Goal: Contribute content: Contribute content

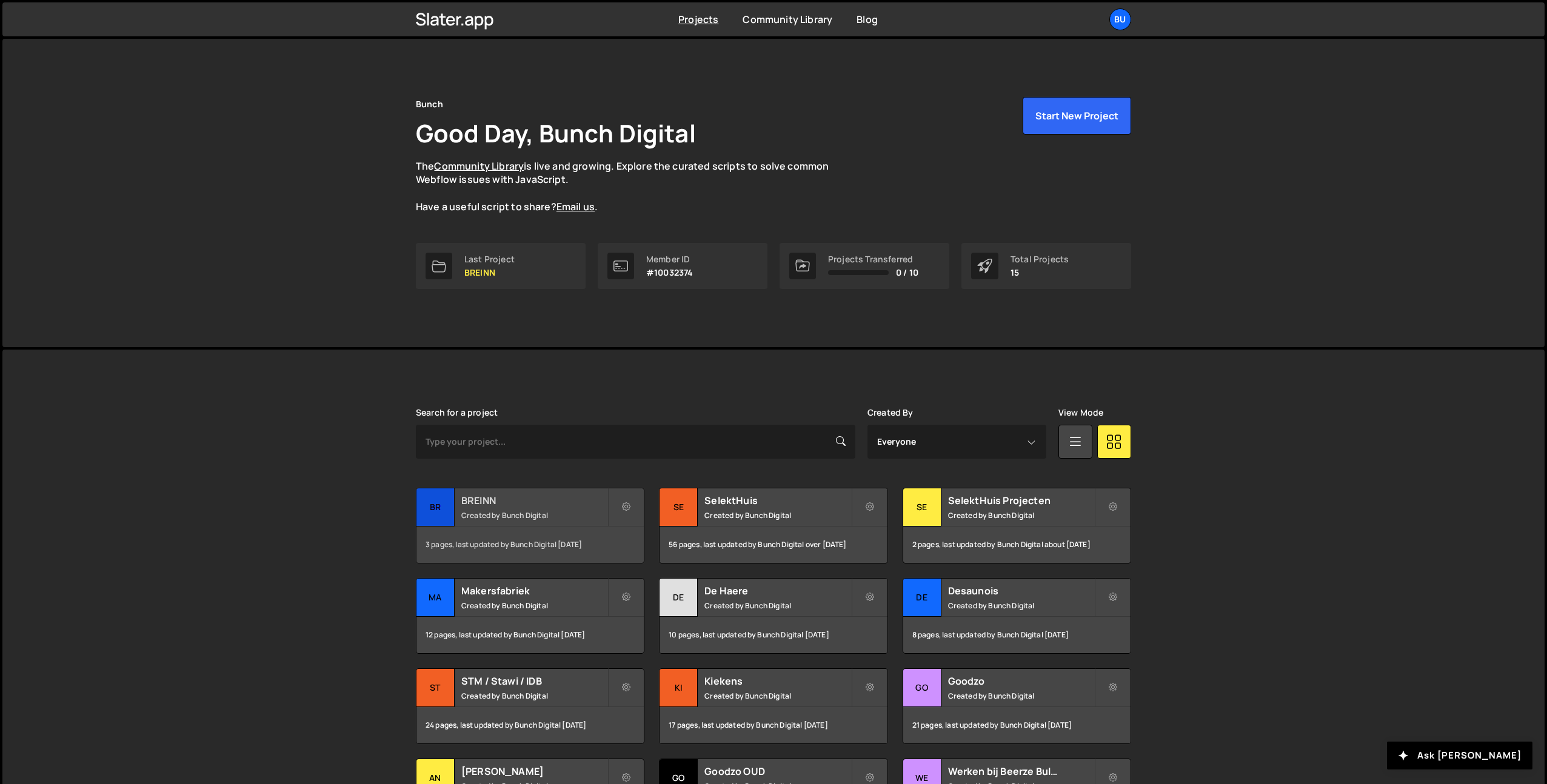
click at [535, 508] on div "BREINN Created by Bunch Digital" at bounding box center [530, 508] width 228 height 38
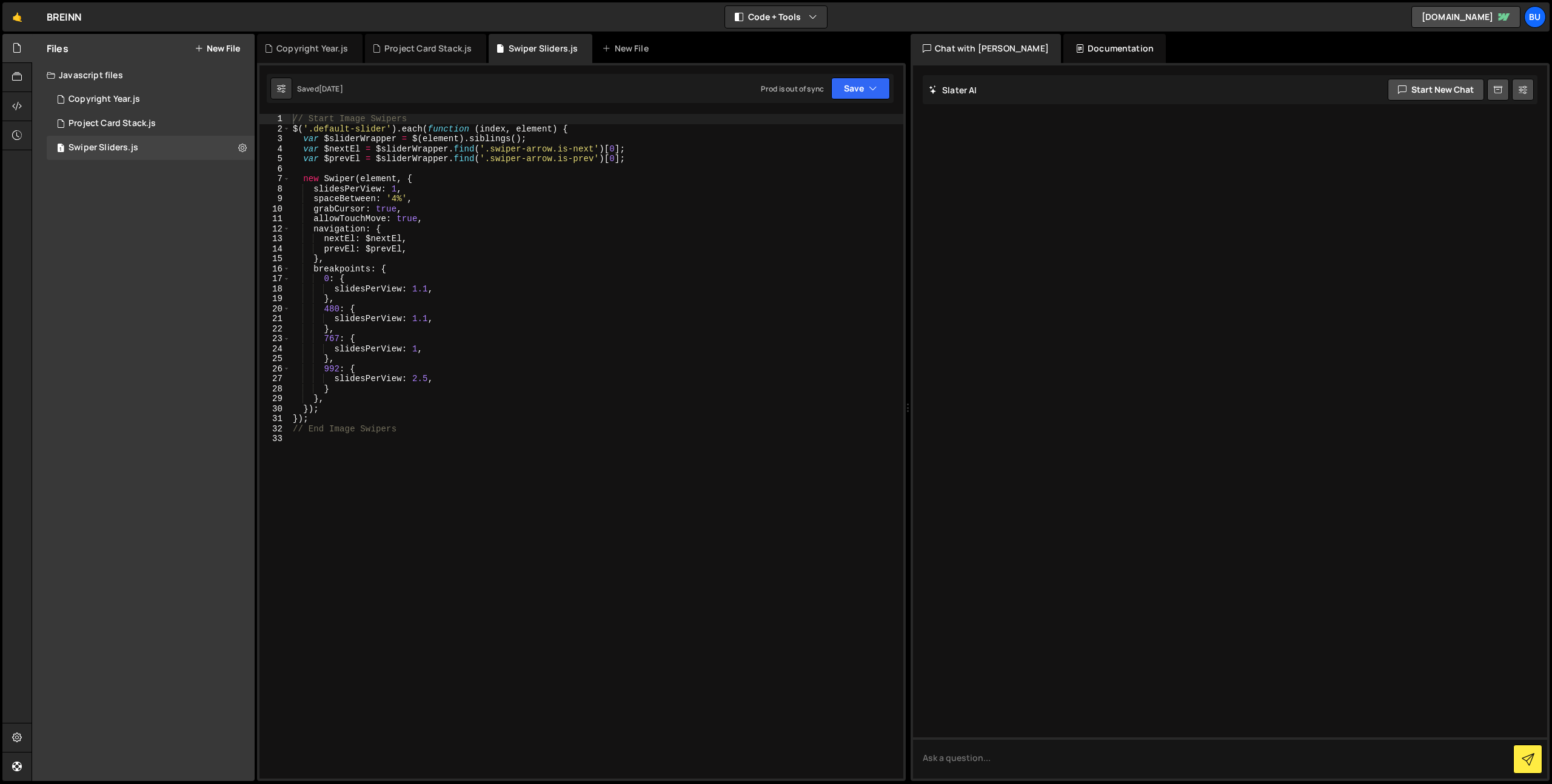
click at [470, 209] on div "// Start Image Swipers $ ( '.default-slider' ) . each ( function ( index , elem…" at bounding box center [597, 456] width 613 height 684
type textarea "grabCursor: true,"
click at [238, 47] on button "New File" at bounding box center [218, 49] width 46 height 10
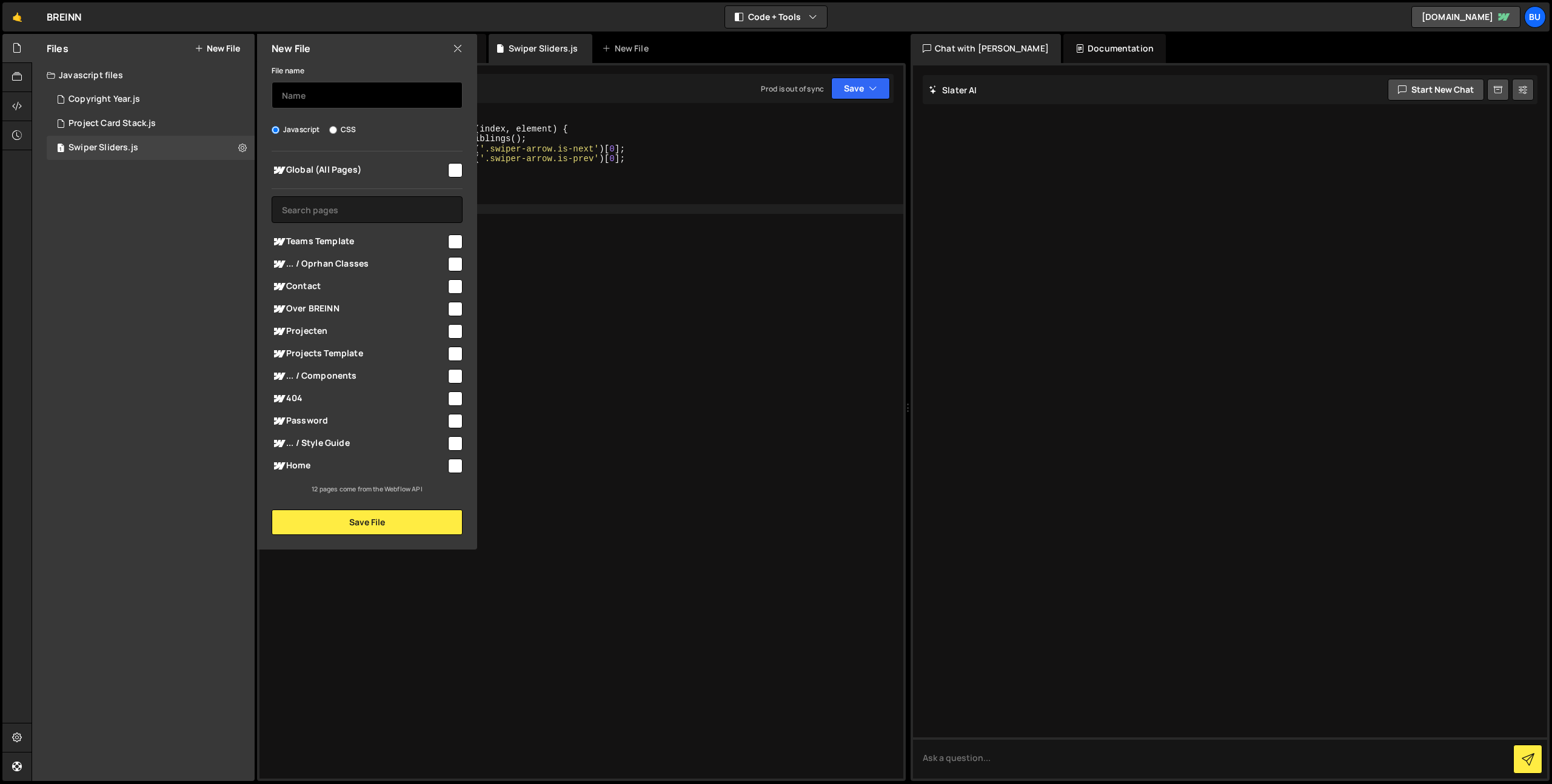
click at [371, 100] on input "text" at bounding box center [366, 95] width 191 height 27
type input "g"
type input "pixel-grid"
click at [457, 167] on input "checkbox" at bounding box center [455, 170] width 15 height 15
checkbox input "true"
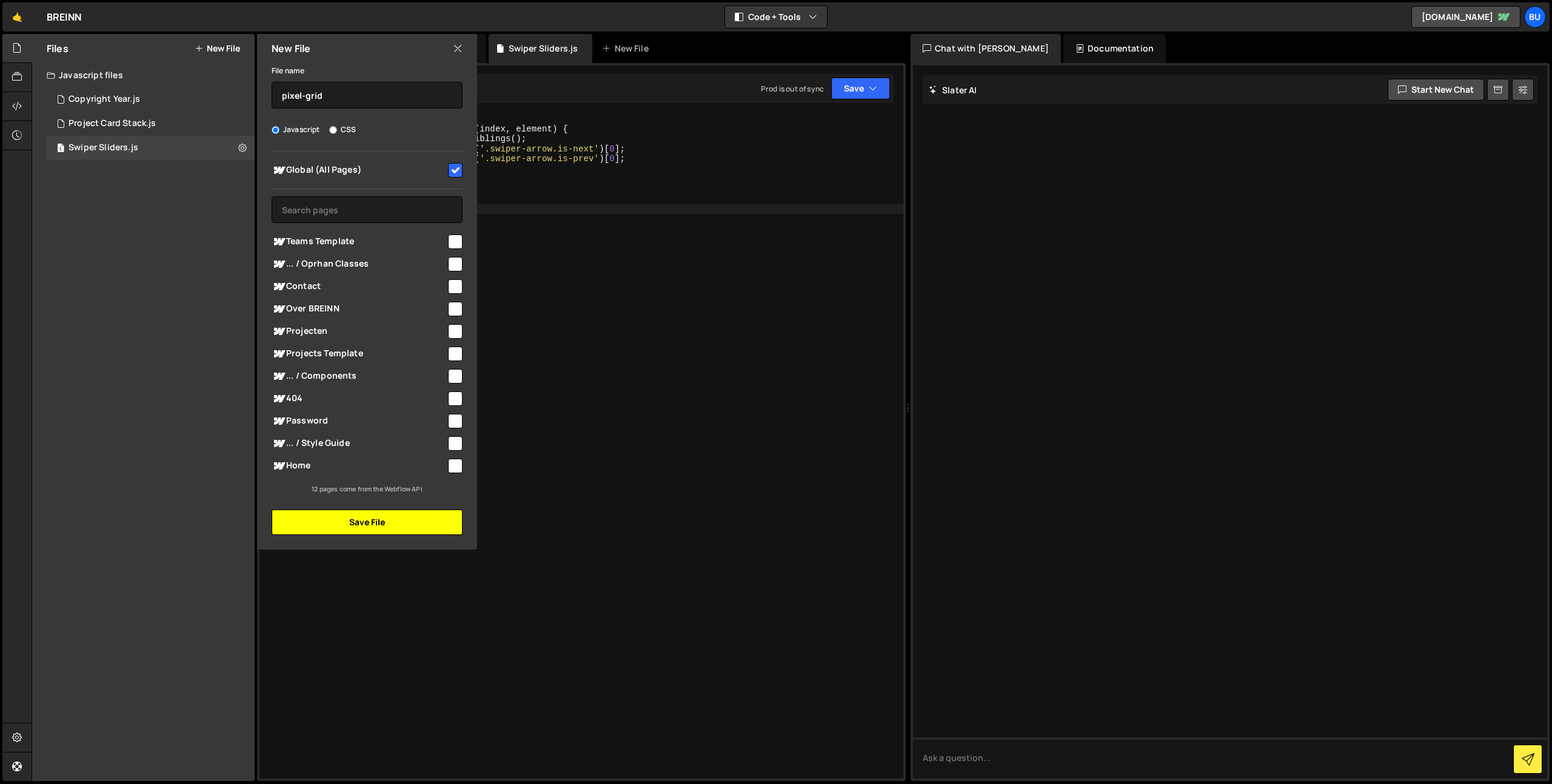
drag, startPoint x: 387, startPoint y: 519, endPoint x: 390, endPoint y: 511, distance: 8.5
click at [386, 519] on button "Save File" at bounding box center [366, 523] width 191 height 26
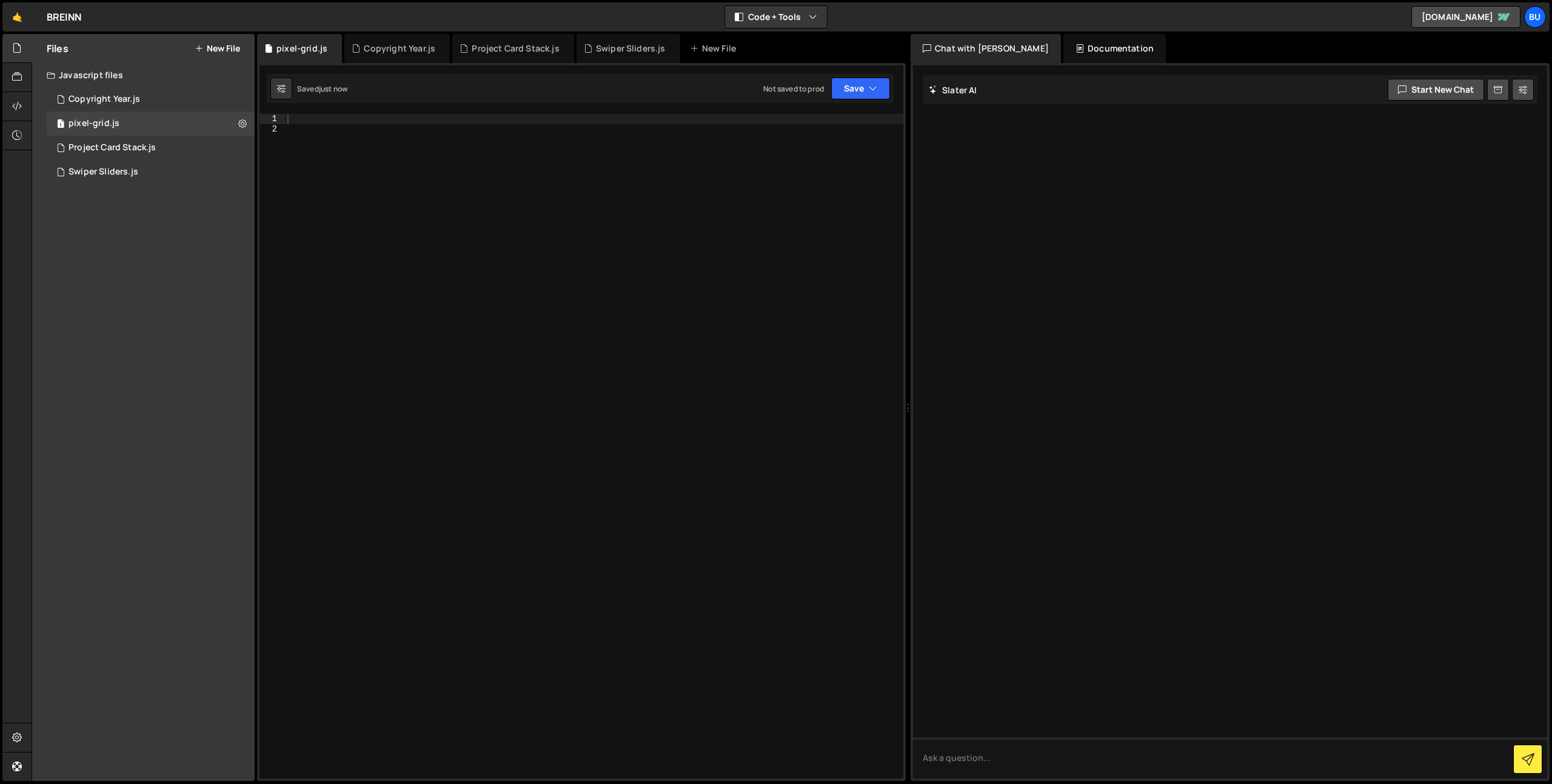
click at [546, 346] on div at bounding box center [593, 456] width 618 height 684
paste textarea "});"
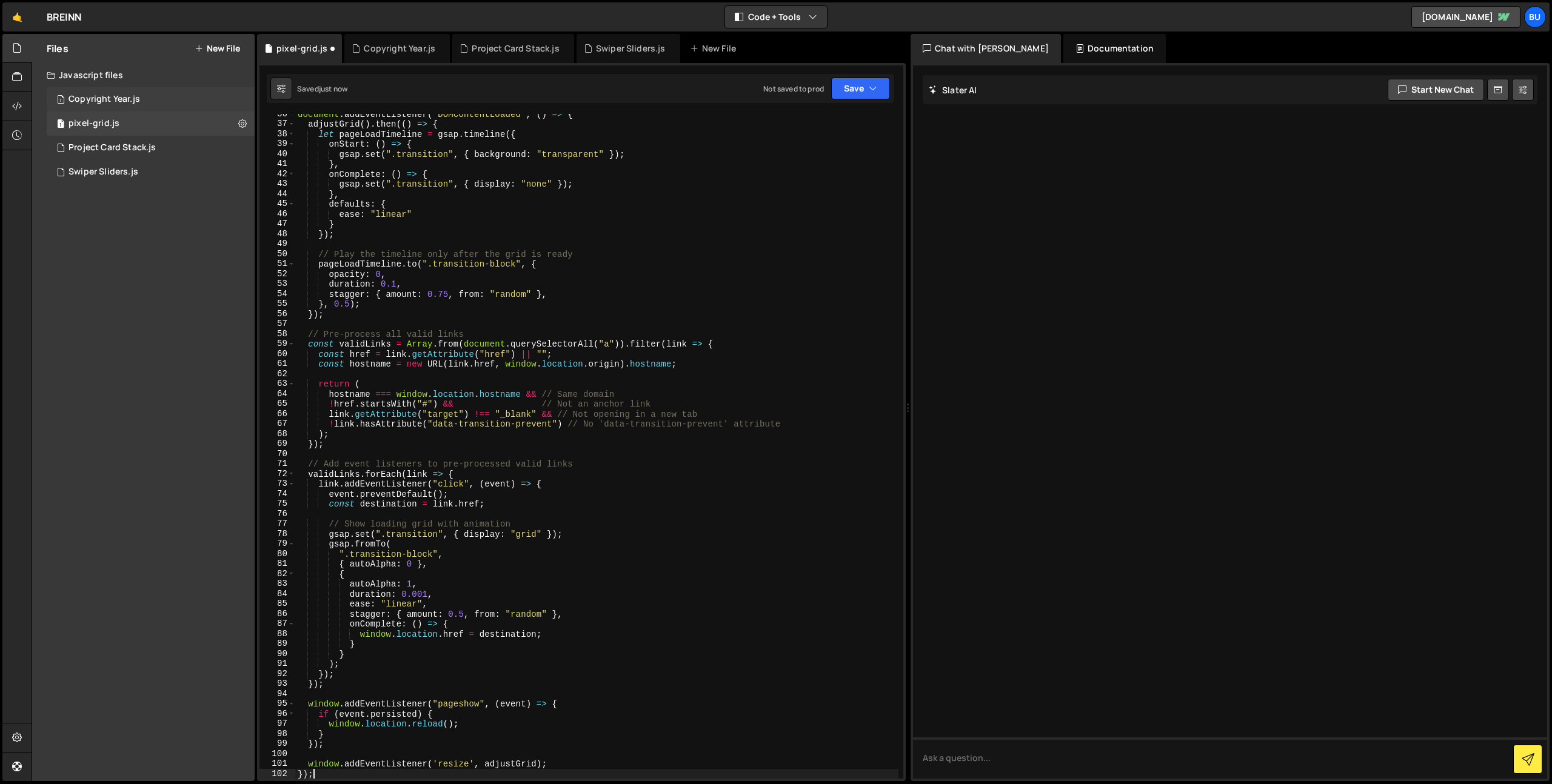
scroll to position [355, 0]
drag, startPoint x: 499, startPoint y: 354, endPoint x: 489, endPoint y: 298, distance: 56.9
click at [499, 354] on div "document . addEventListener ( "DOMContentLoaded" , ( ) => { adjustGrid ( ) . th…" at bounding box center [597, 451] width 603 height 684
type textarea "const href = link.getAttribute("href") || "";"
click at [868, 90] on button "Save" at bounding box center [860, 89] width 59 height 22
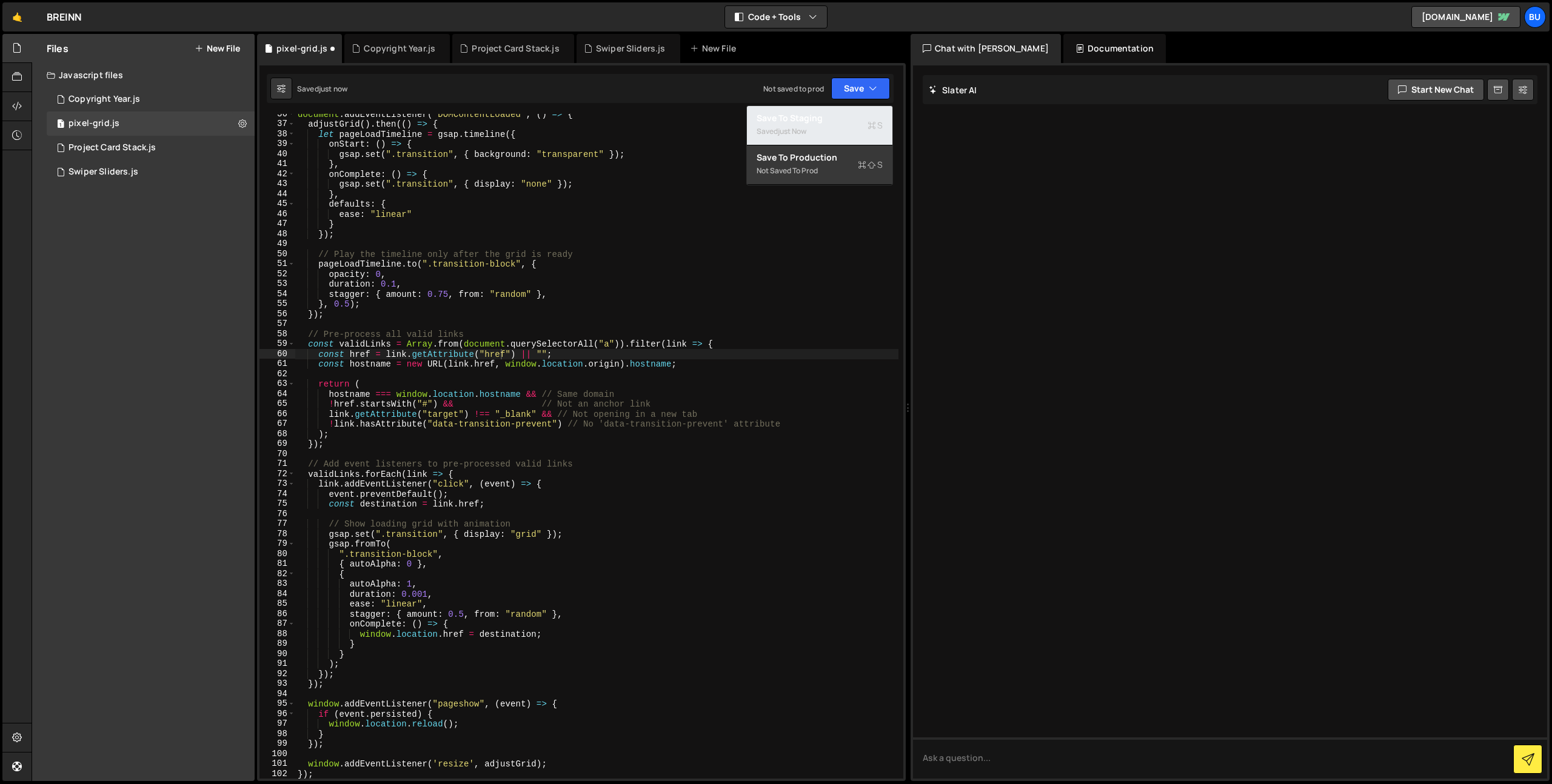
click at [849, 117] on div "Save to Staging S" at bounding box center [819, 118] width 126 height 12
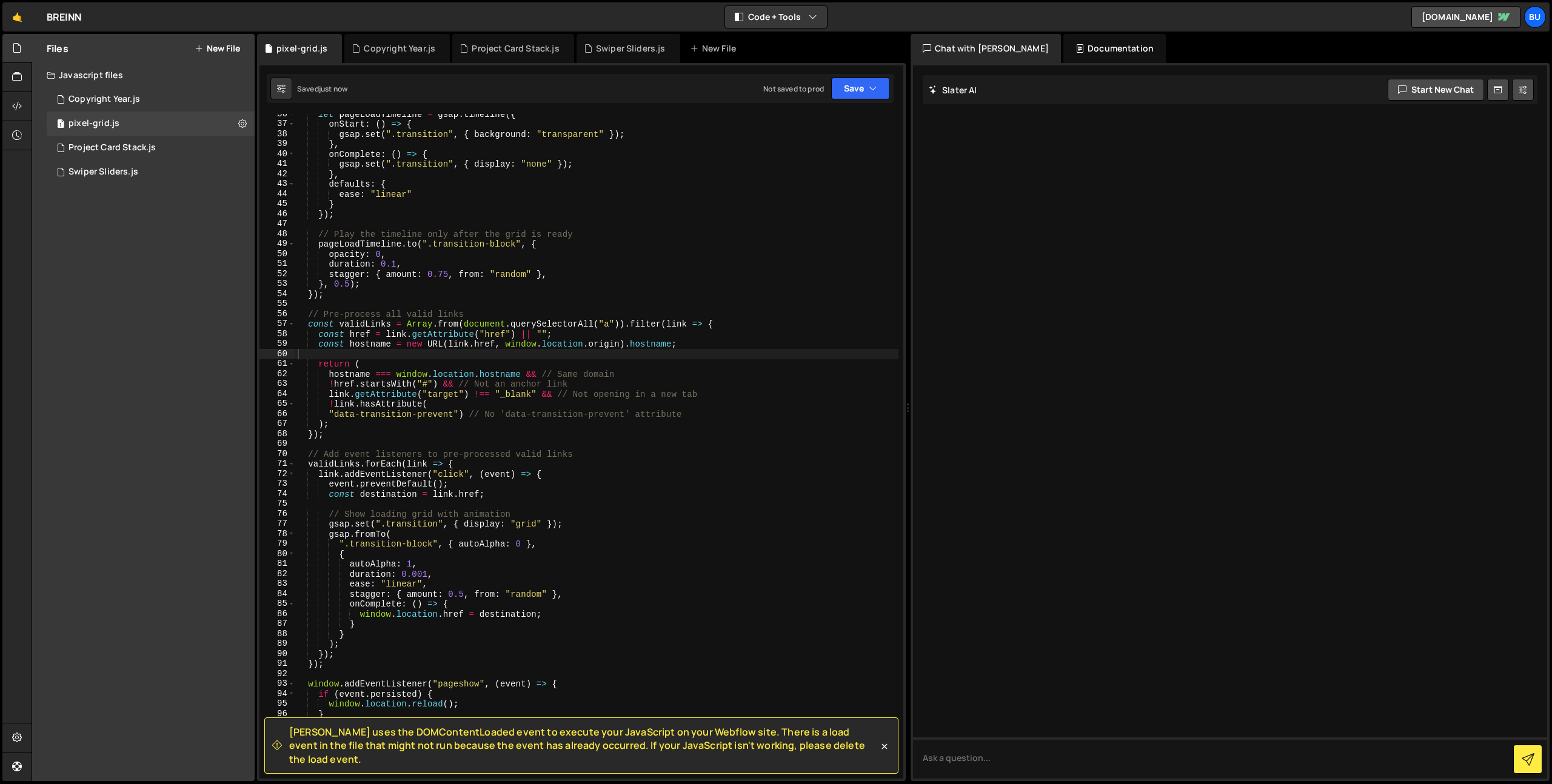
click at [150, 84] on div "Javascript files" at bounding box center [143, 75] width 223 height 24
click at [111, 77] on div "Javascript files" at bounding box center [143, 75] width 223 height 24
drag, startPoint x: 112, startPoint y: 100, endPoint x: 124, endPoint y: 103, distance: 12.4
click at [112, 100] on div "Copyright Year.js" at bounding box center [105, 99] width 72 height 11
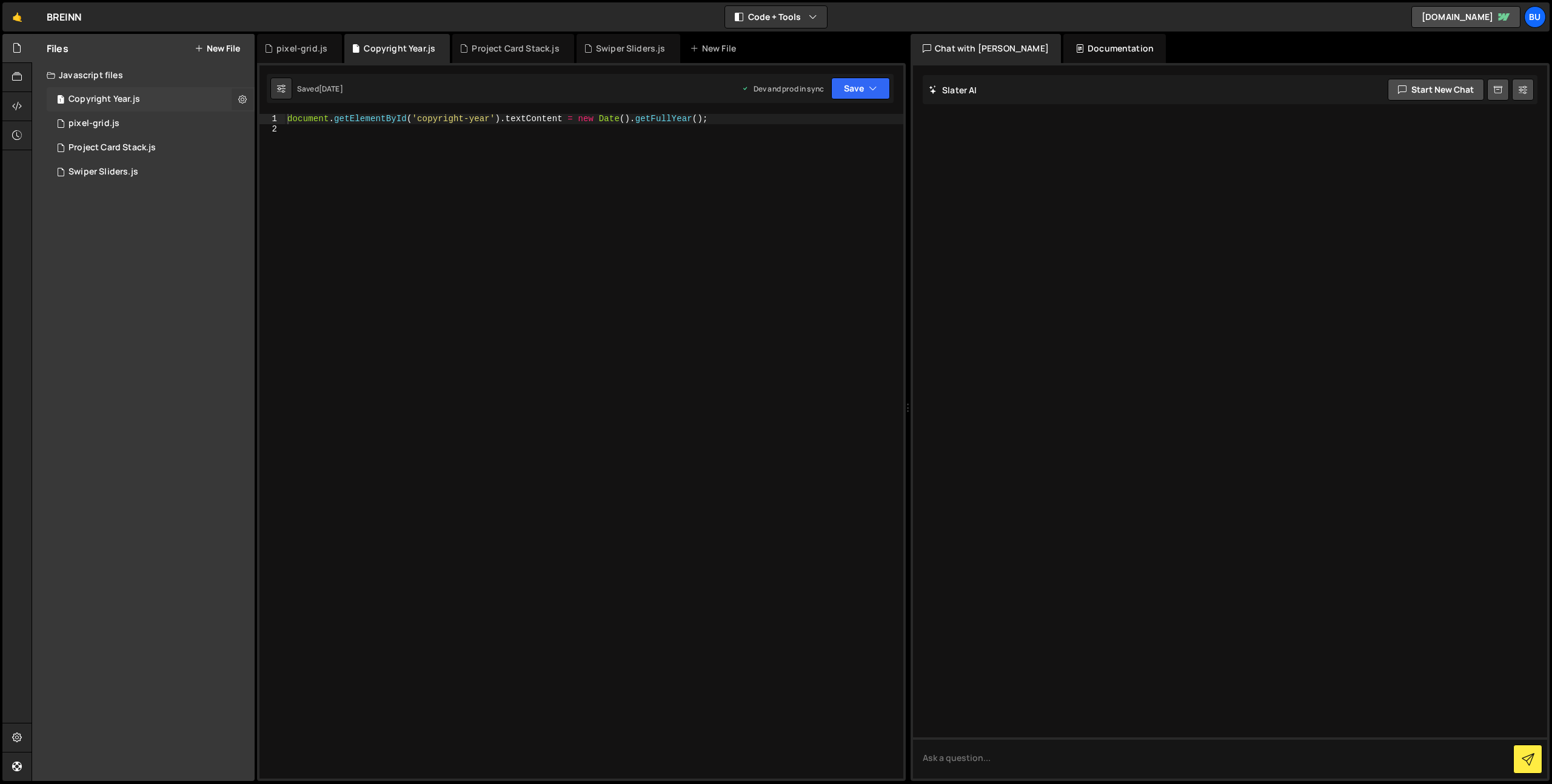
click at [241, 96] on icon at bounding box center [243, 100] width 9 height 12
click at [305, 128] on button "Edit File Settings" at bounding box center [316, 125] width 119 height 24
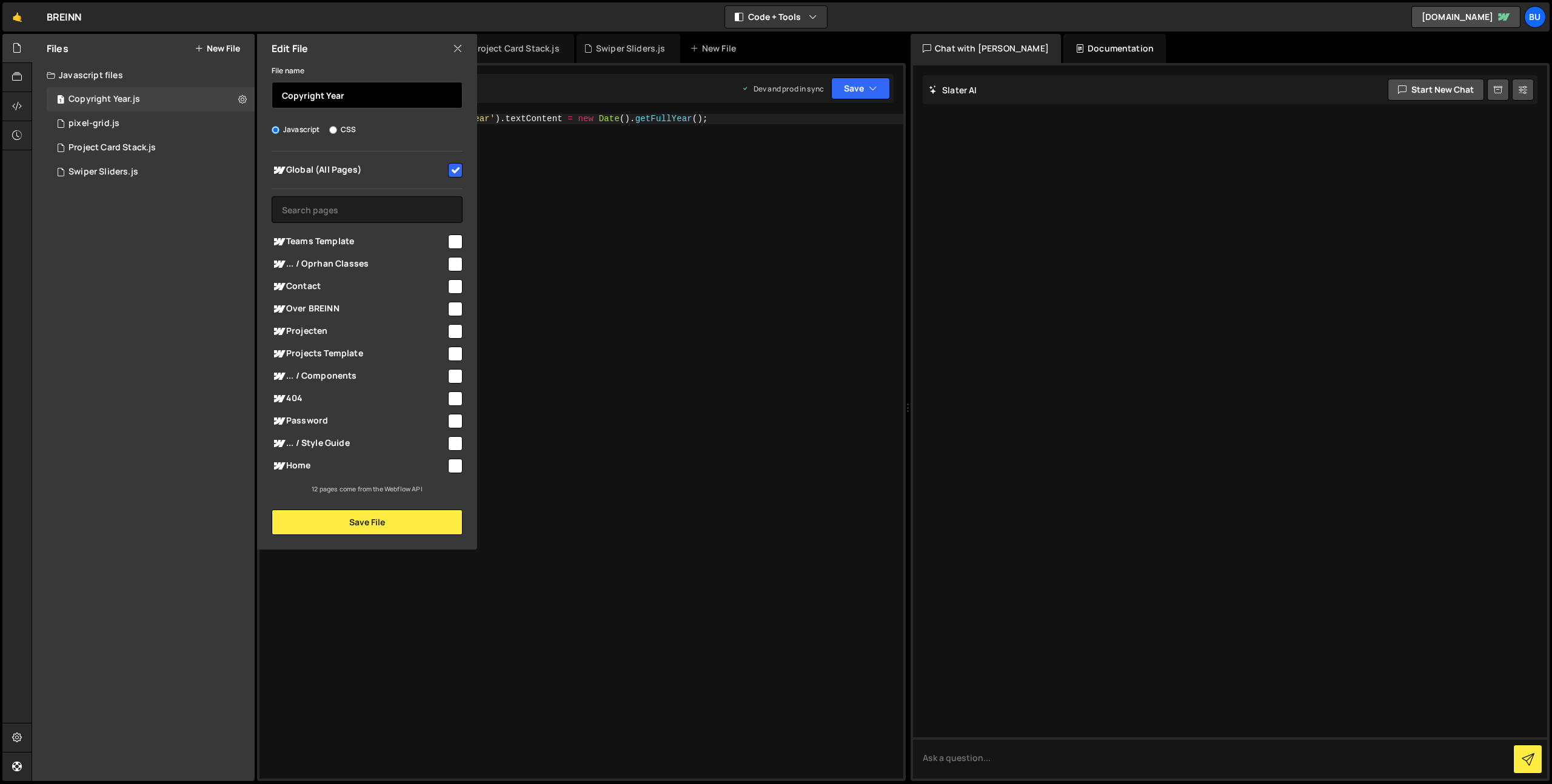
click at [323, 96] on input "Copyright Year" at bounding box center [366, 95] width 191 height 27
click at [389, 530] on button "Save File" at bounding box center [366, 523] width 191 height 26
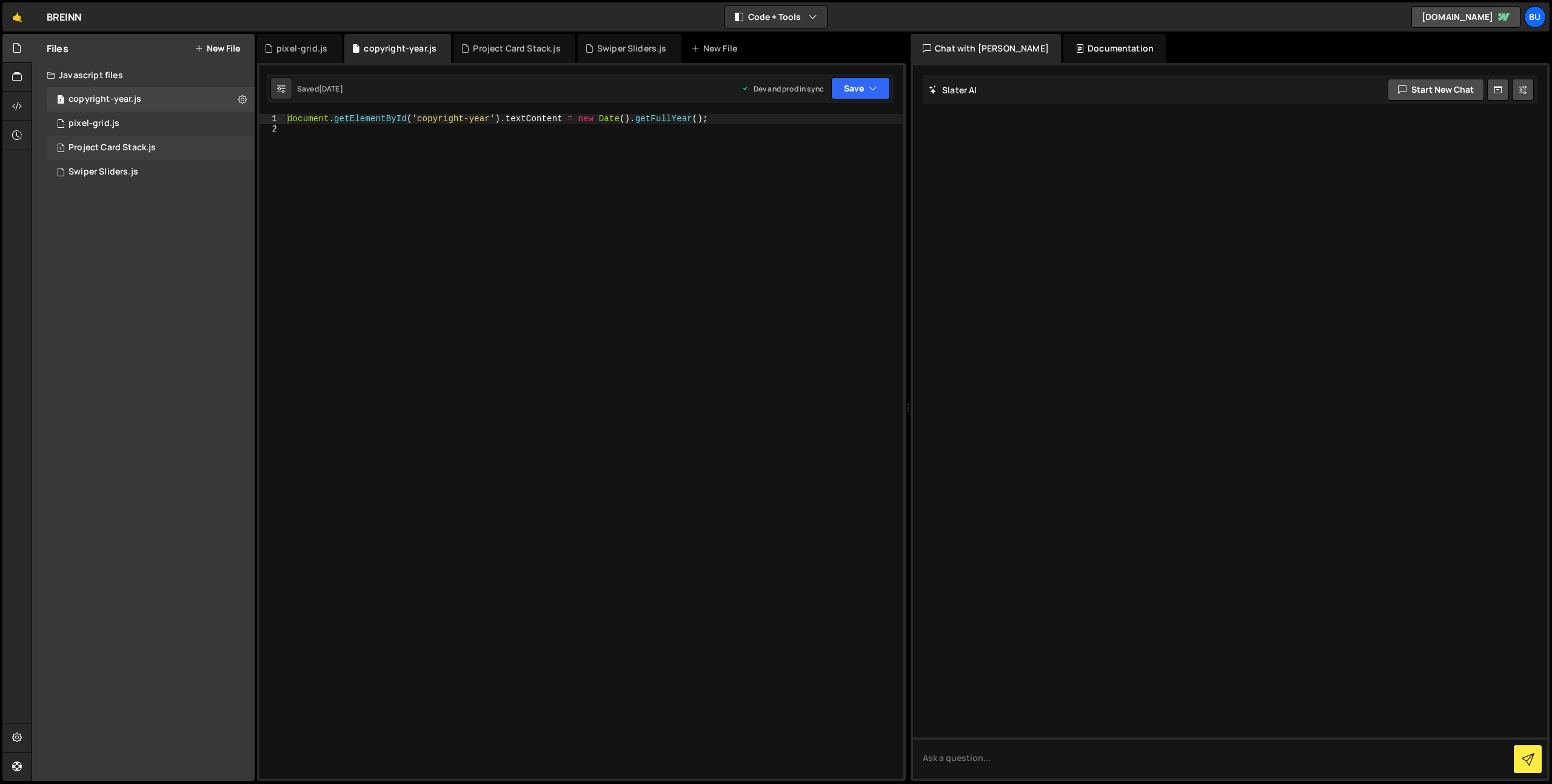
click at [235, 149] on div "1 Project Card Stack.js 0" at bounding box center [153, 148] width 213 height 24
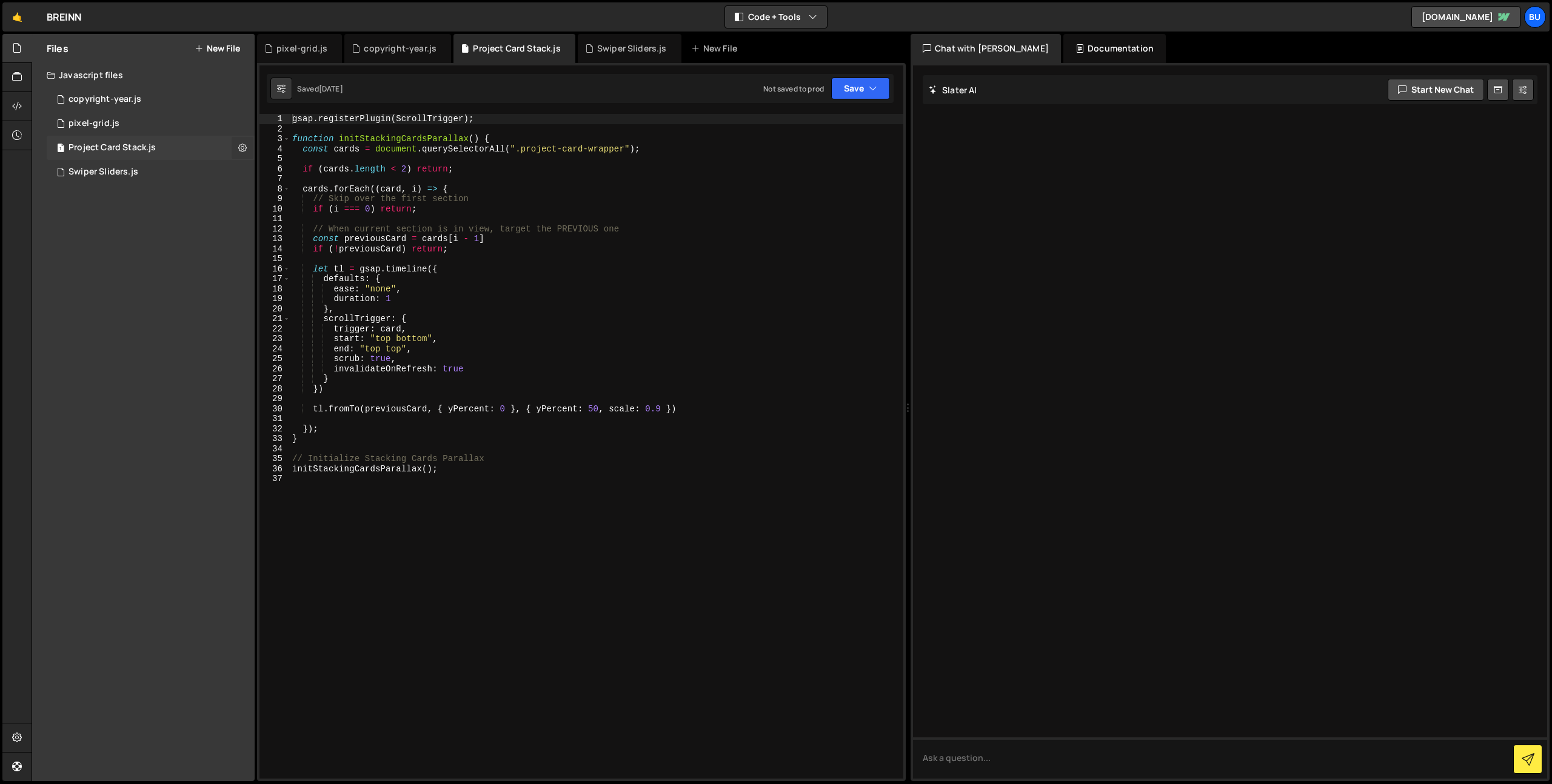
click at [242, 147] on icon at bounding box center [243, 148] width 9 height 12
click at [340, 179] on button "Edit File Settings" at bounding box center [316, 174] width 119 height 24
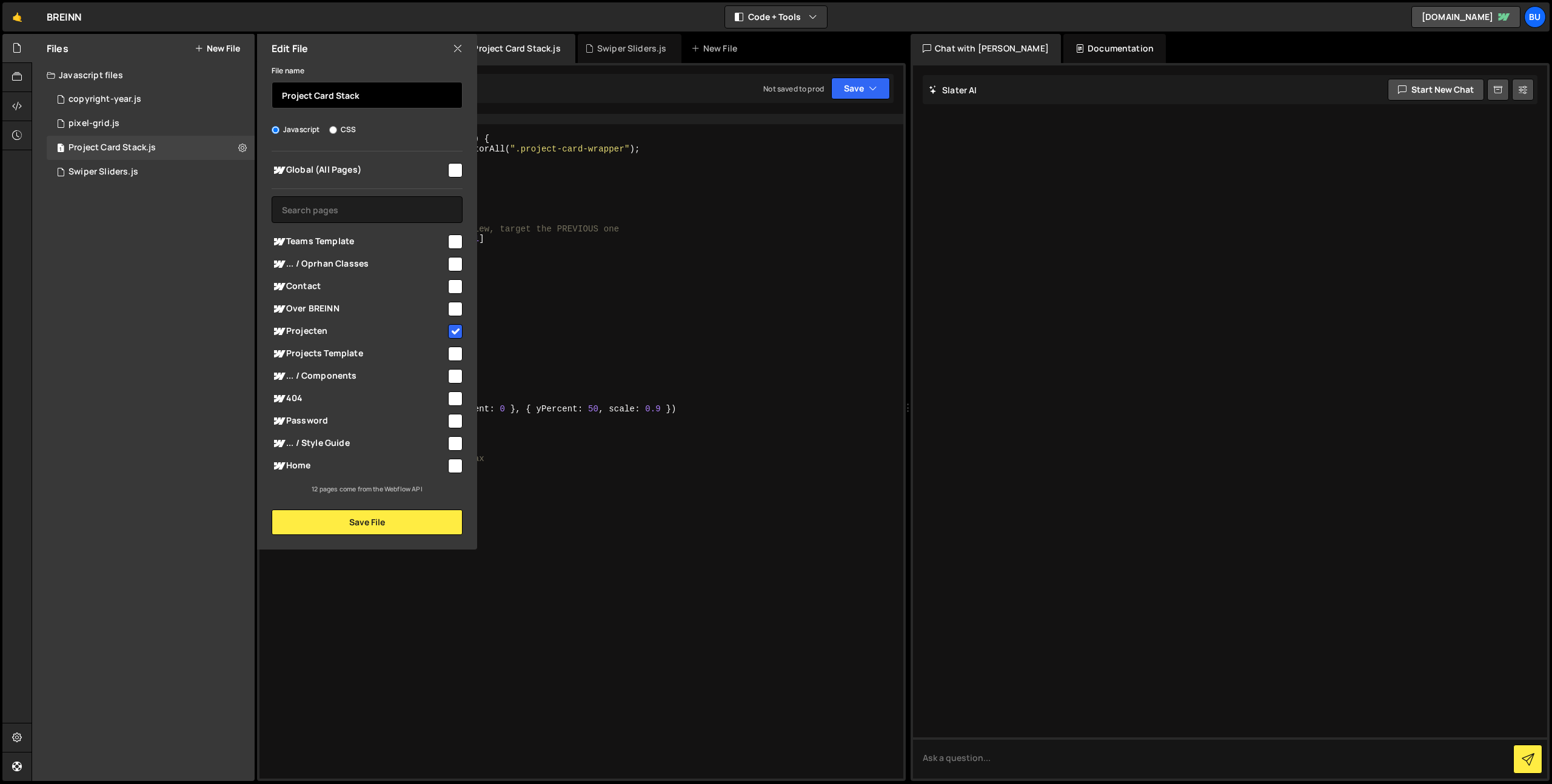
click at [274, 93] on input "Project Card Stack" at bounding box center [366, 95] width 191 height 27
type input "project-card-stack"
click at [371, 532] on button "Save File" at bounding box center [366, 523] width 191 height 26
checkbox input "false"
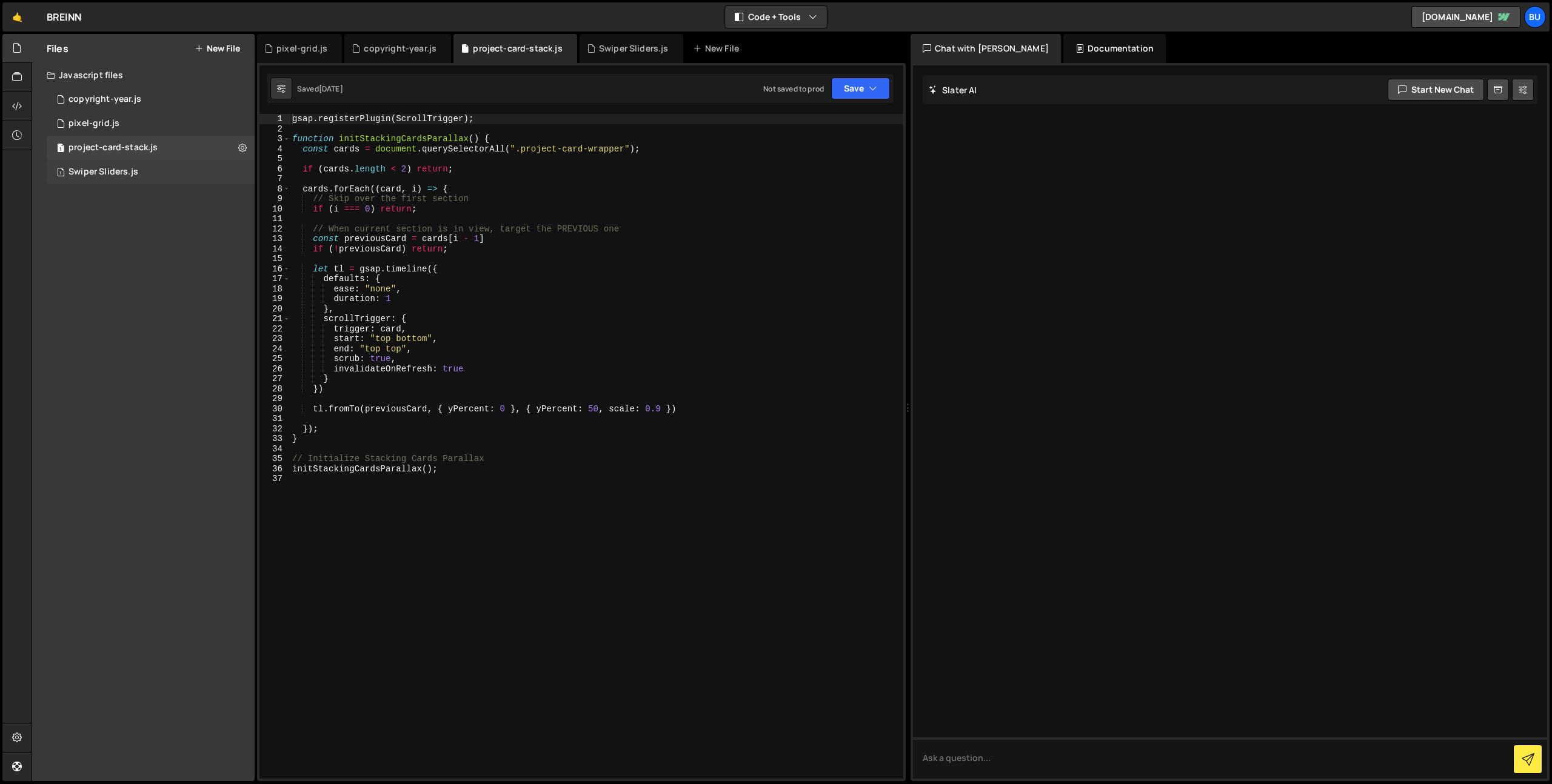
click at [244, 172] on div "1 Swiper Sliders.js 0" at bounding box center [153, 172] width 213 height 24
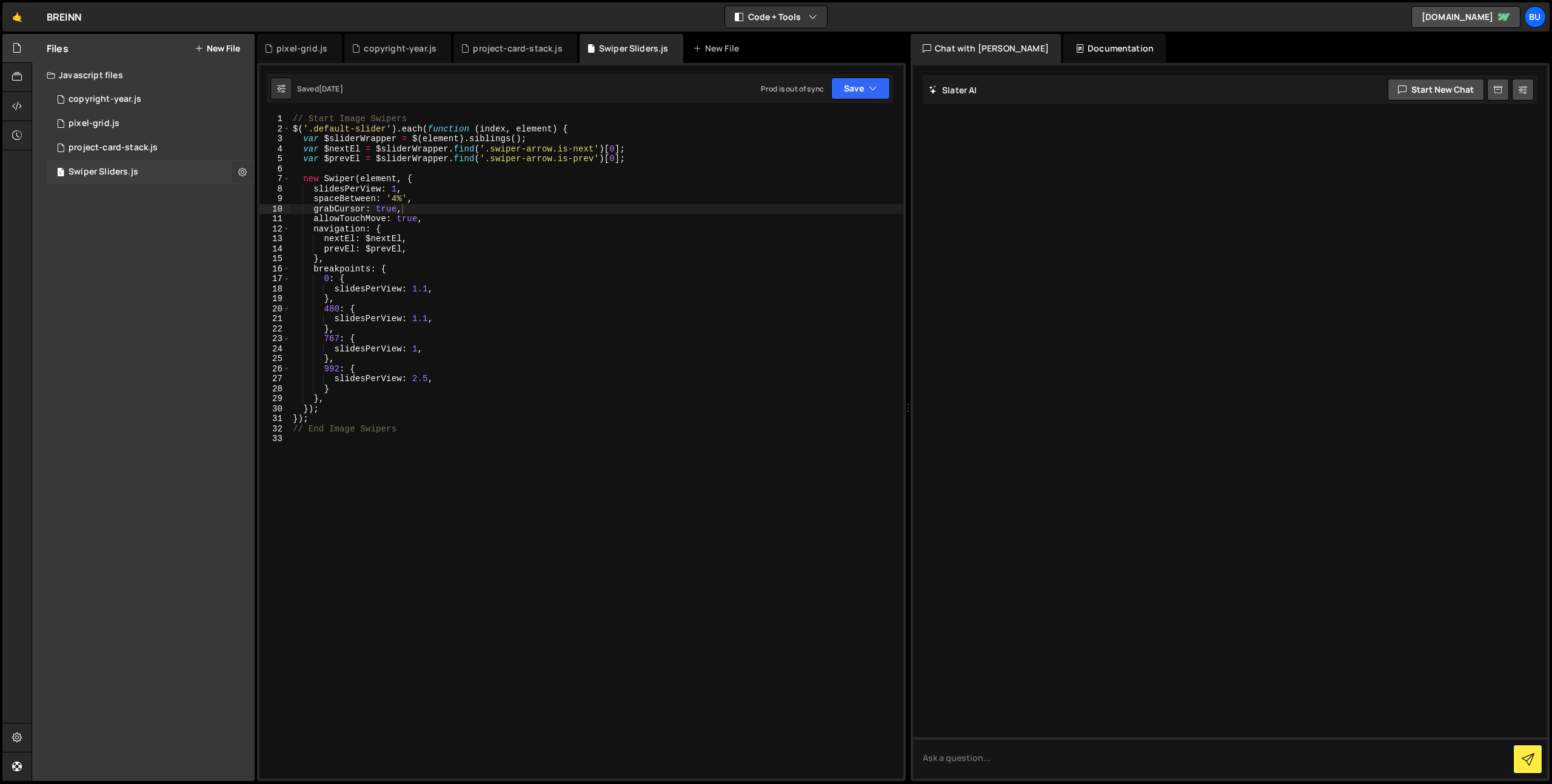
click at [241, 172] on icon at bounding box center [243, 172] width 9 height 12
type input "Swiper Sliders"
radio input "true"
checkbox input "true"
click at [290, 200] on button "Edit File Settings" at bounding box center [316, 197] width 119 height 24
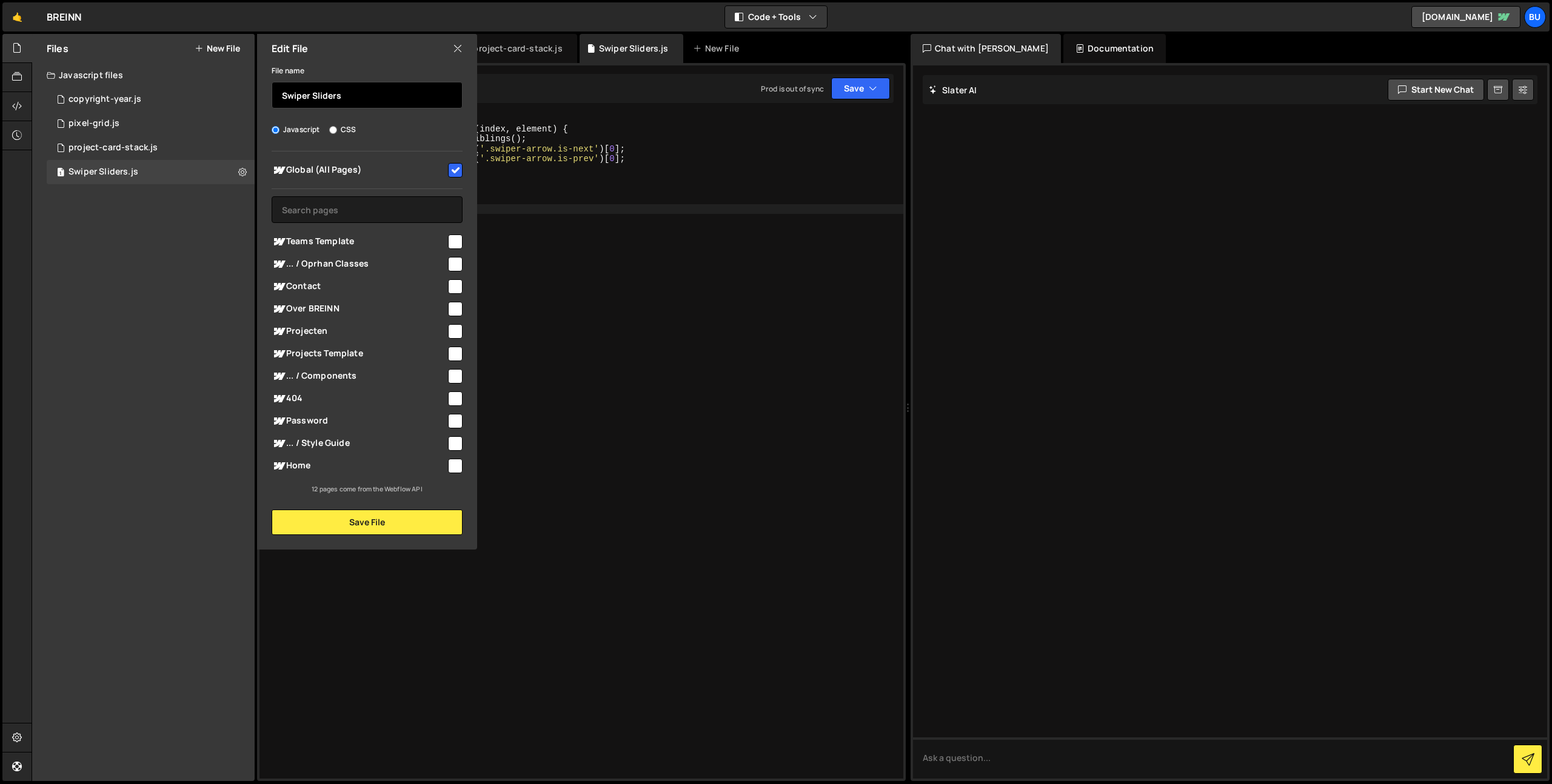
click at [315, 95] on input "Swiper Sliders" at bounding box center [366, 95] width 191 height 27
type input "swiper-sliders"
click at [371, 517] on button "Save File" at bounding box center [366, 523] width 191 height 26
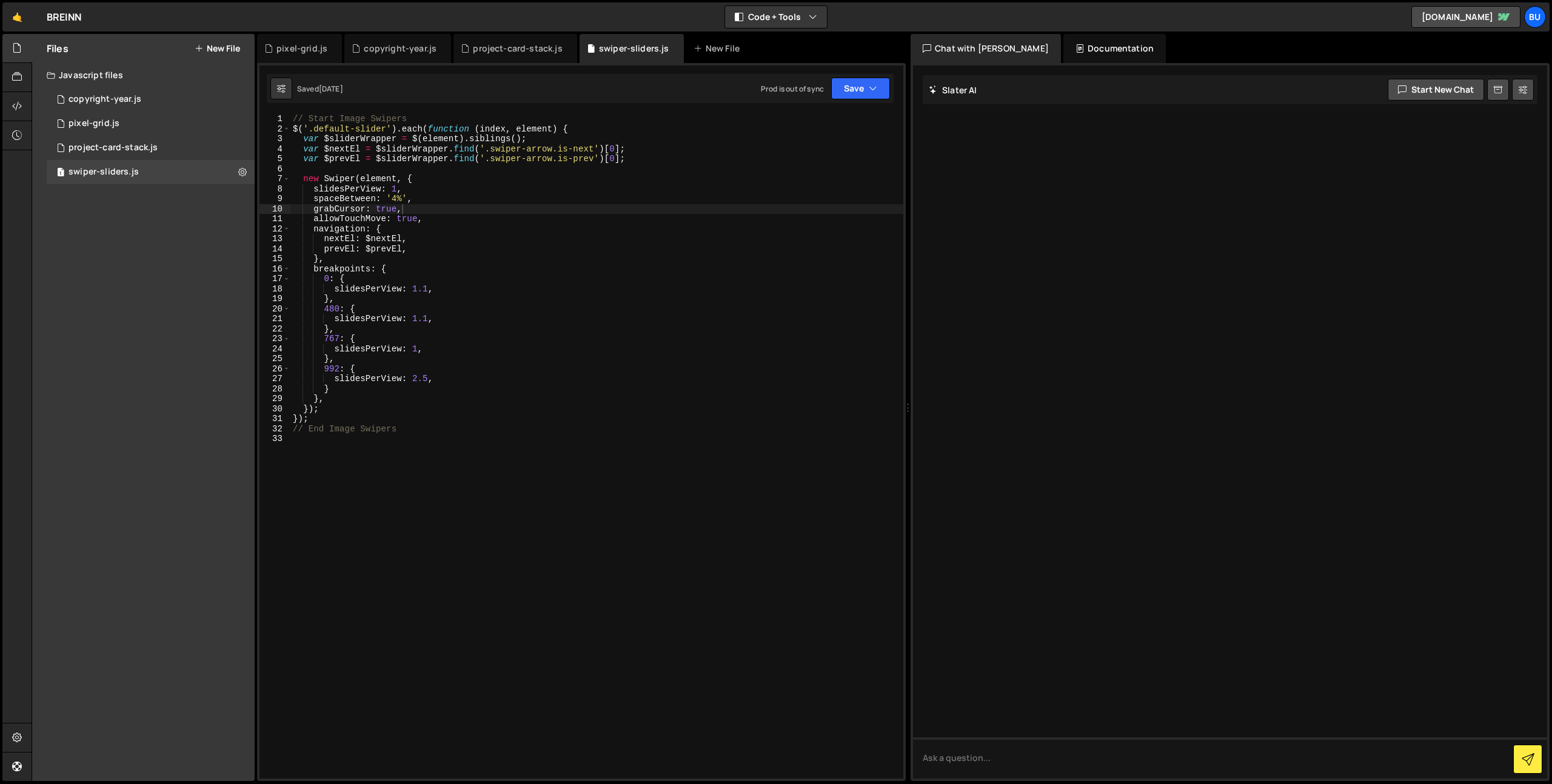
type textarea "480: {"
click at [716, 306] on div "// Start Image Swipers $ ( '.default-slider' ) . each ( function ( index , elem…" at bounding box center [597, 456] width 613 height 684
click at [143, 97] on div "1 copyright-year.js 0" at bounding box center [153, 99] width 213 height 24
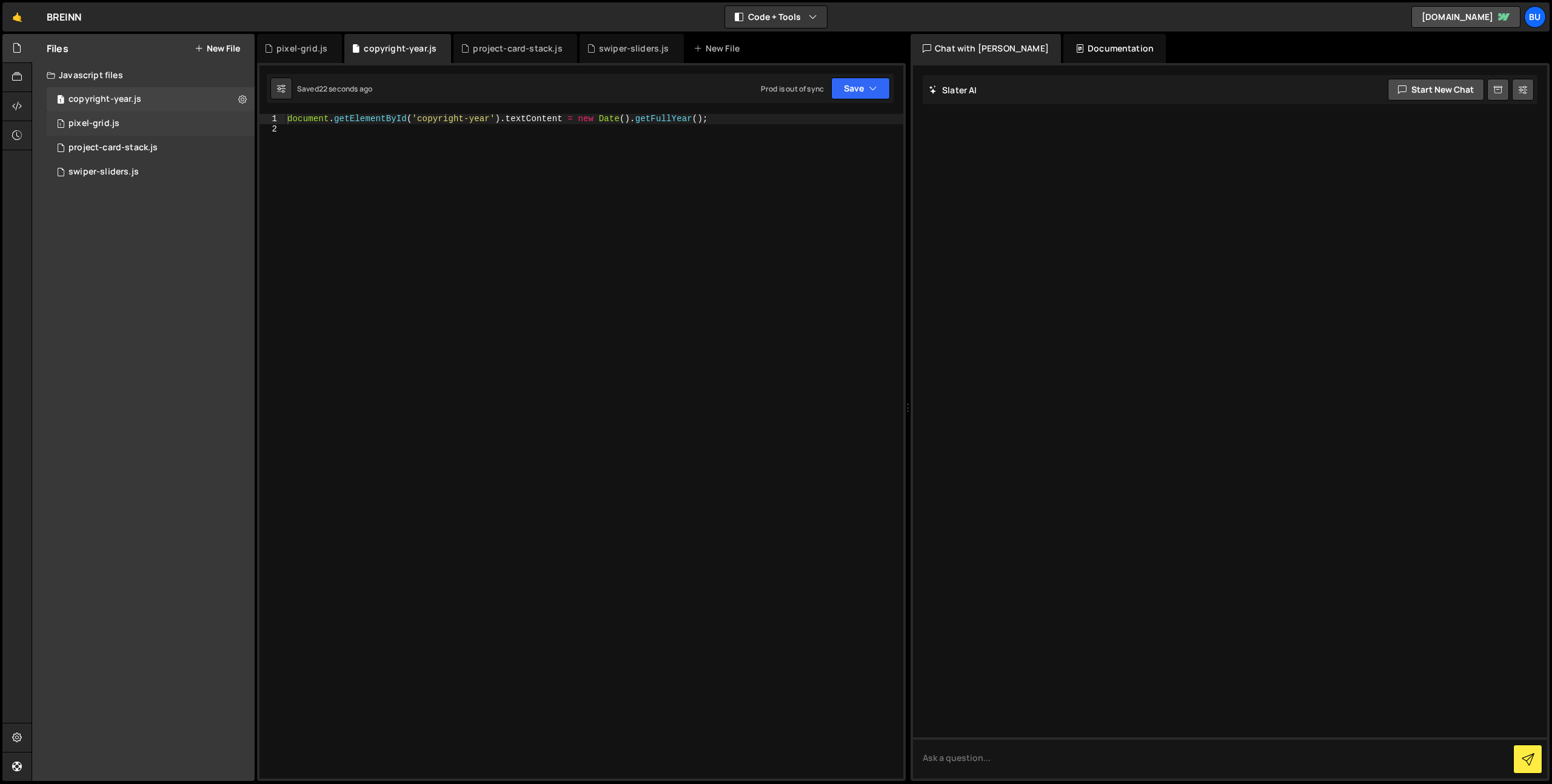
click at [137, 125] on div "1 pixel-grid.js 0" at bounding box center [153, 124] width 213 height 24
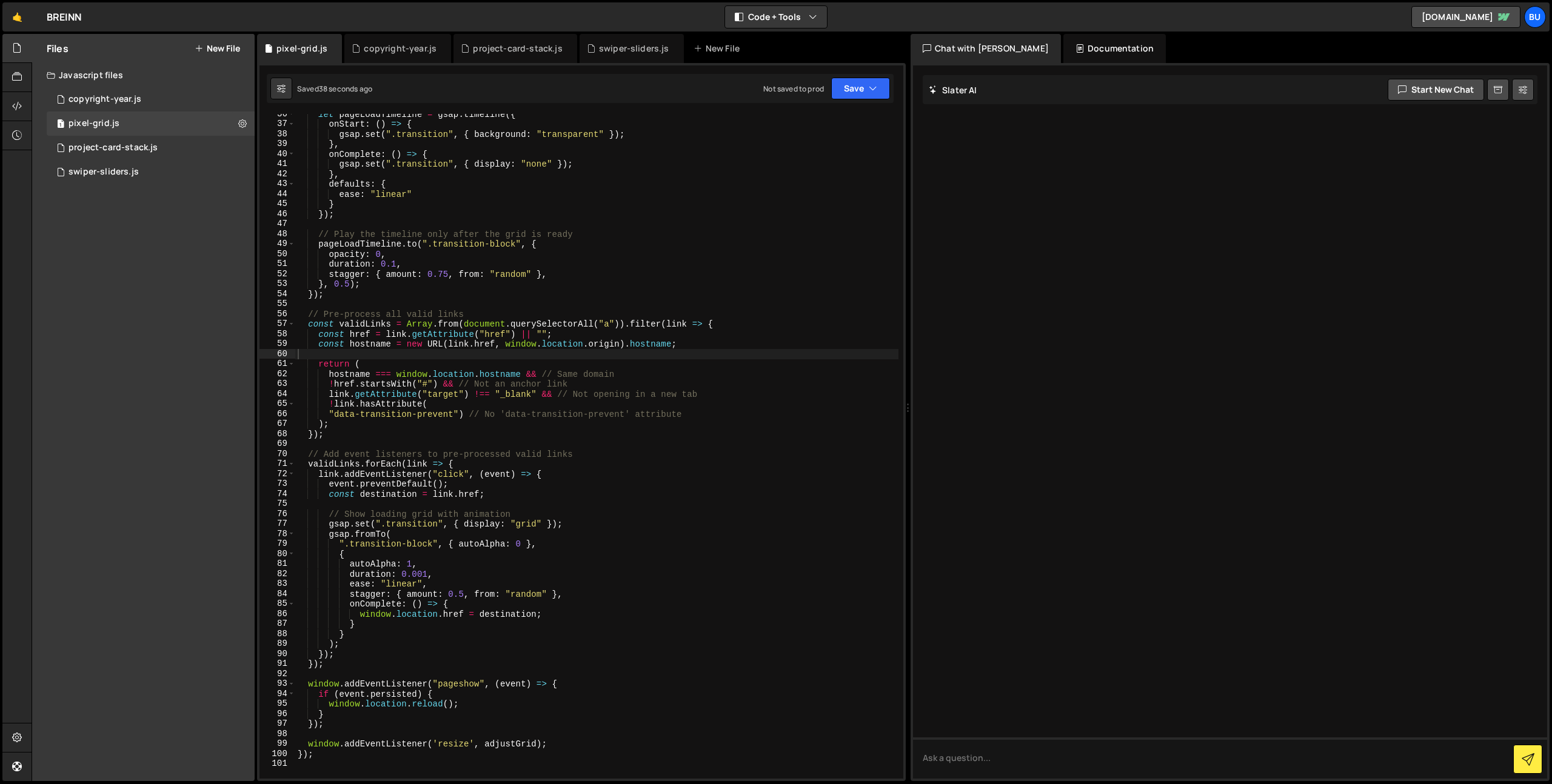
drag, startPoint x: 639, startPoint y: 226, endPoint x: 653, endPoint y: 196, distance: 33.1
click at [639, 226] on div "let pageLoadTimeline = gsap . timeline ({ onStart : ( ) => { gsap . set ( ".tra…" at bounding box center [597, 451] width 603 height 684
click at [683, 204] on div "let pageLoadTimeline = gsap . timeline ({ onStart : ( ) => { gsap . set ( ".tra…" at bounding box center [597, 451] width 603 height 684
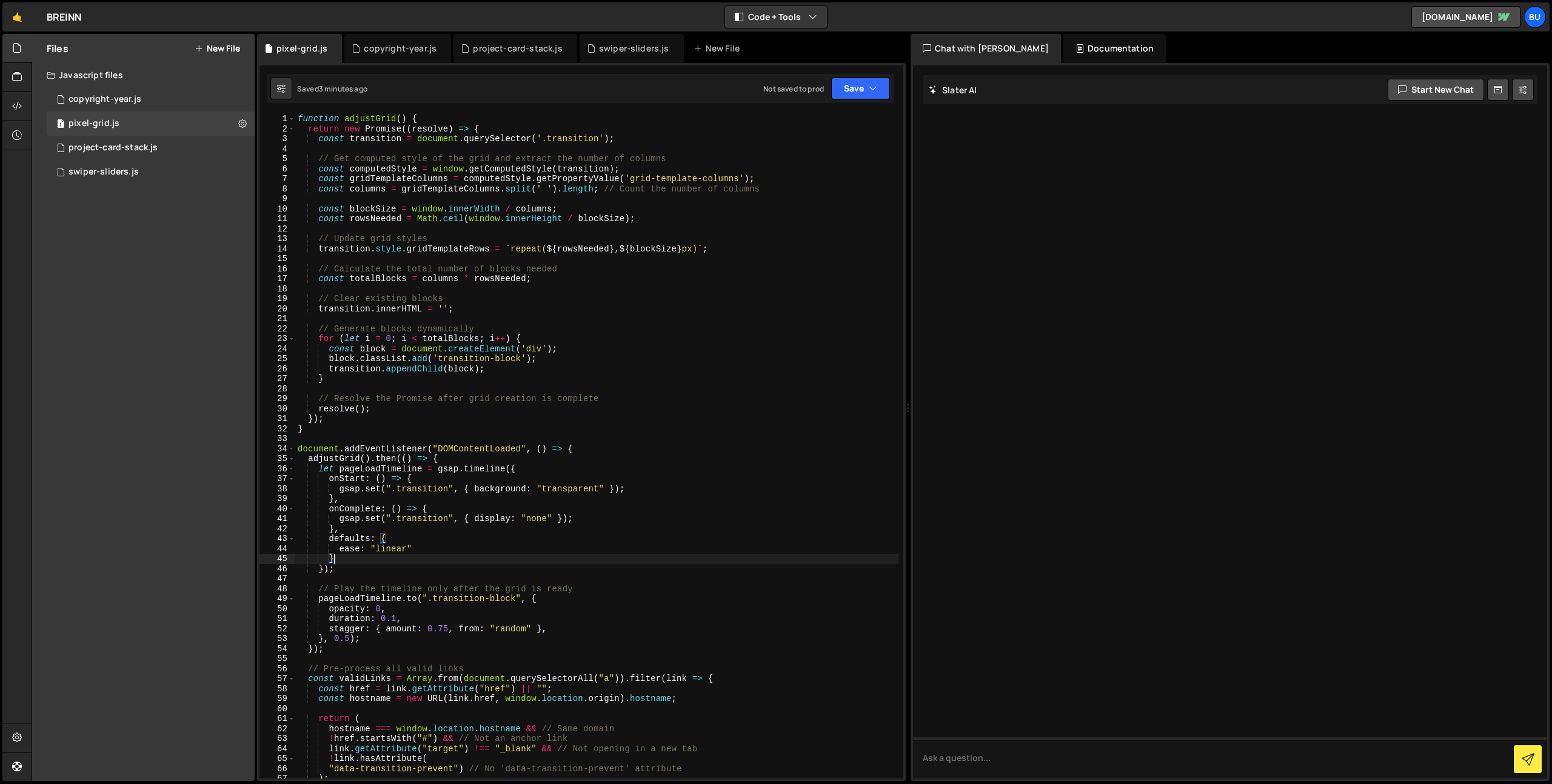
drag, startPoint x: 712, startPoint y: 206, endPoint x: 728, endPoint y: 198, distance: 17.9
click at [716, 204] on div "function adjustGrid ( ) { return new Promise (( resolve ) => { const transition…" at bounding box center [597, 456] width 603 height 684
click at [775, 222] on div "function adjustGrid ( ) { return new Promise (( resolve ) => { const transition…" at bounding box center [597, 456] width 603 height 684
click at [862, 92] on button "Save" at bounding box center [860, 89] width 59 height 22
click at [817, 127] on div "3 minutes ago" at bounding box center [800, 131] width 47 height 10
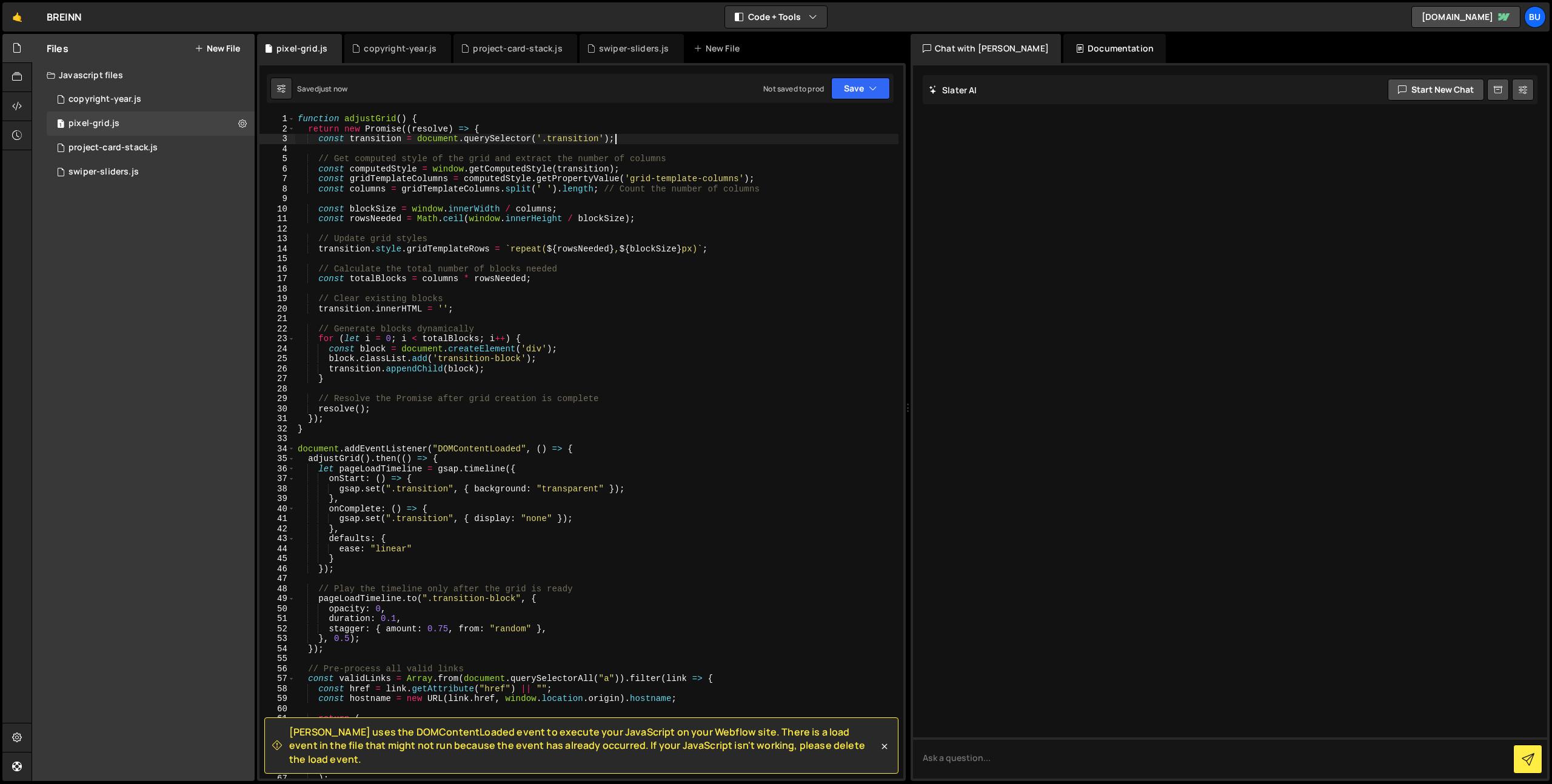
click at [778, 137] on div "function adjustGrid ( ) { return new Promise (( resolve ) => { const transition…" at bounding box center [597, 456] width 603 height 684
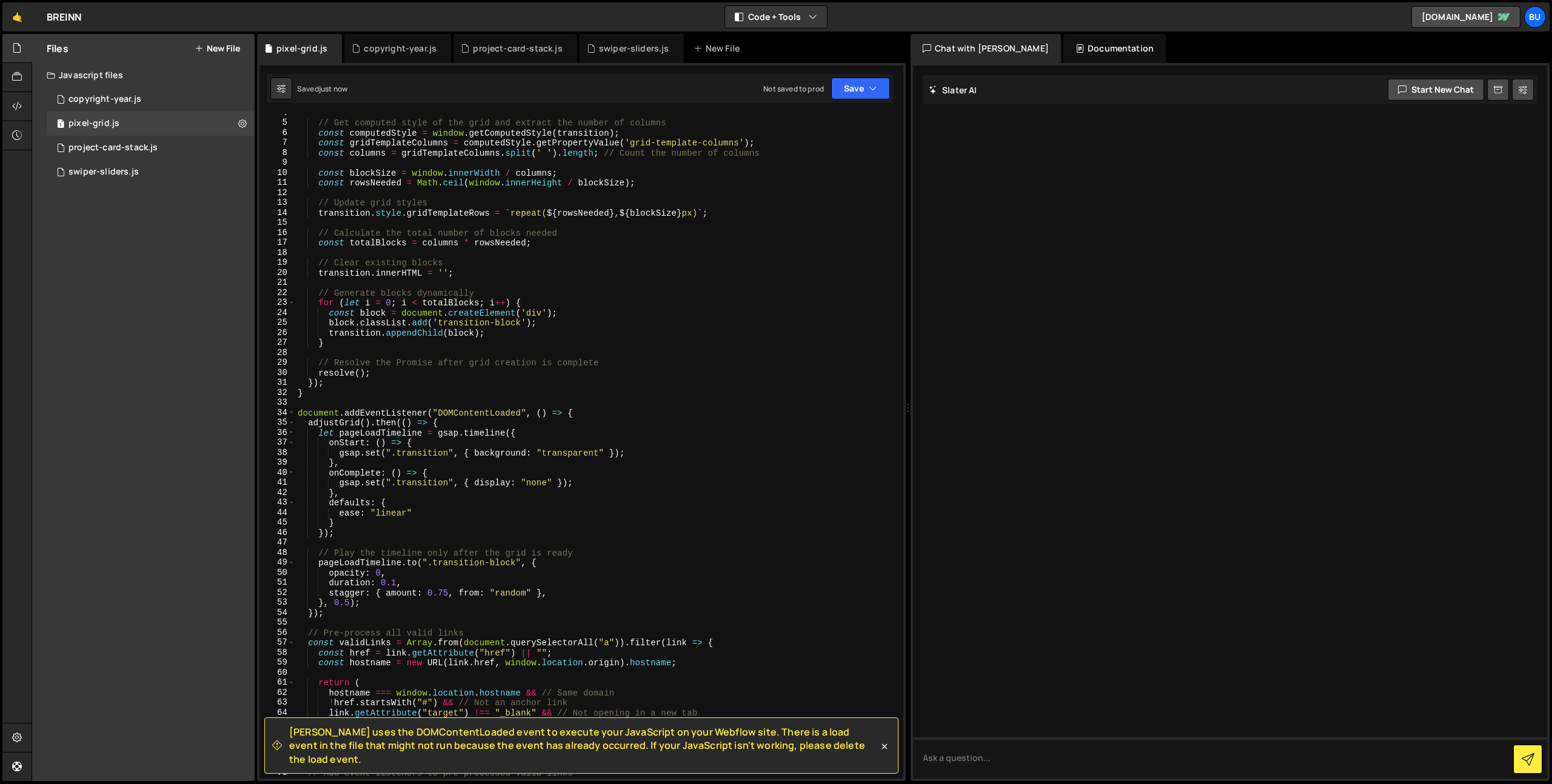
scroll to position [150, 0]
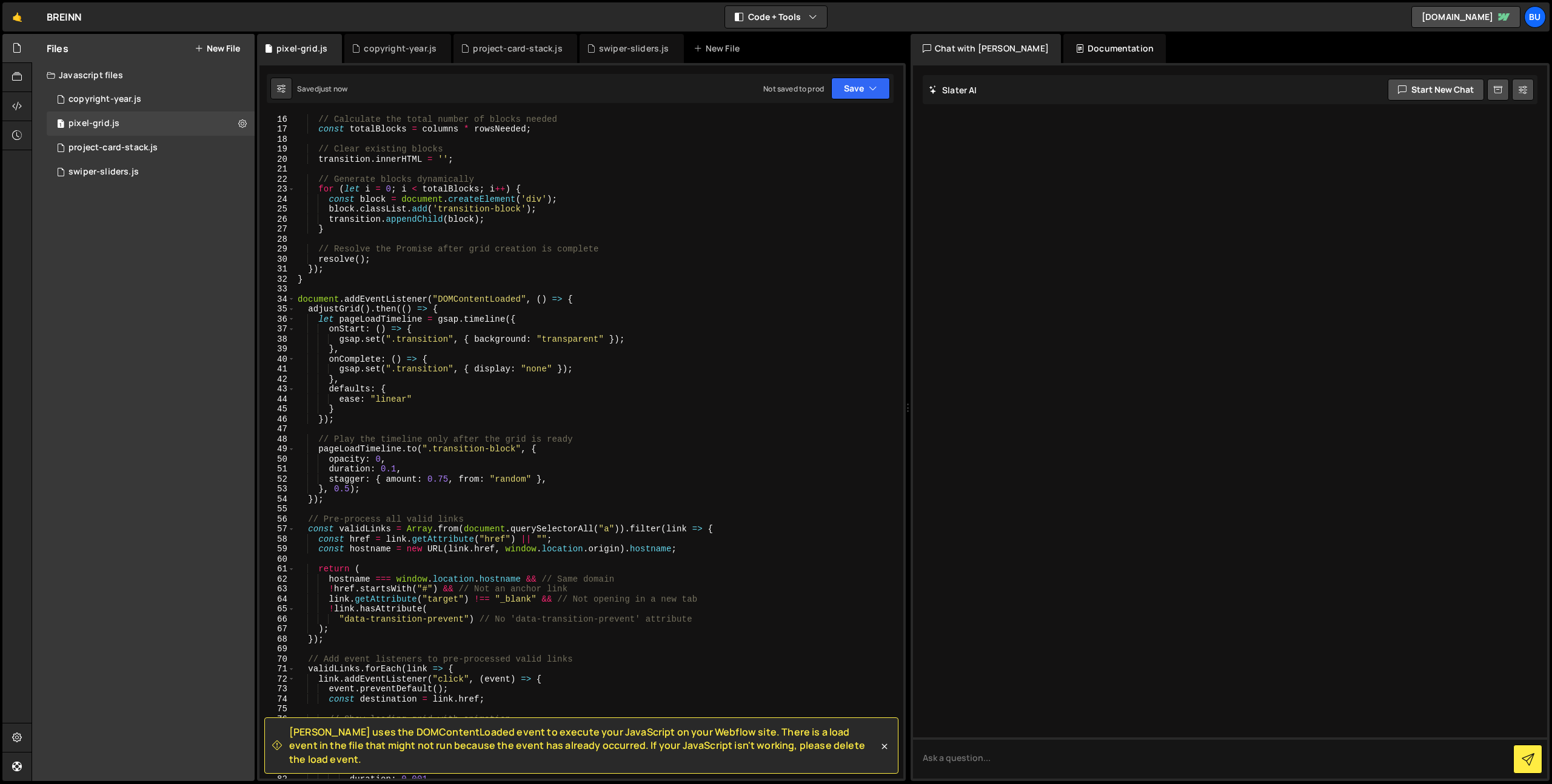
click at [586, 294] on div "// Calculate the total number of blocks needed const totalBlocks = columns * ro…" at bounding box center [597, 446] width 603 height 684
drag, startPoint x: 597, startPoint y: 297, endPoint x: 599, endPoint y: 286, distance: 11.2
click at [598, 289] on div "// Calculate the total number of blocks needed const totalBlocks = columns * ro…" at bounding box center [597, 446] width 603 height 684
type textarea "document.addEventListener("DOMContentLoaded", () => {"
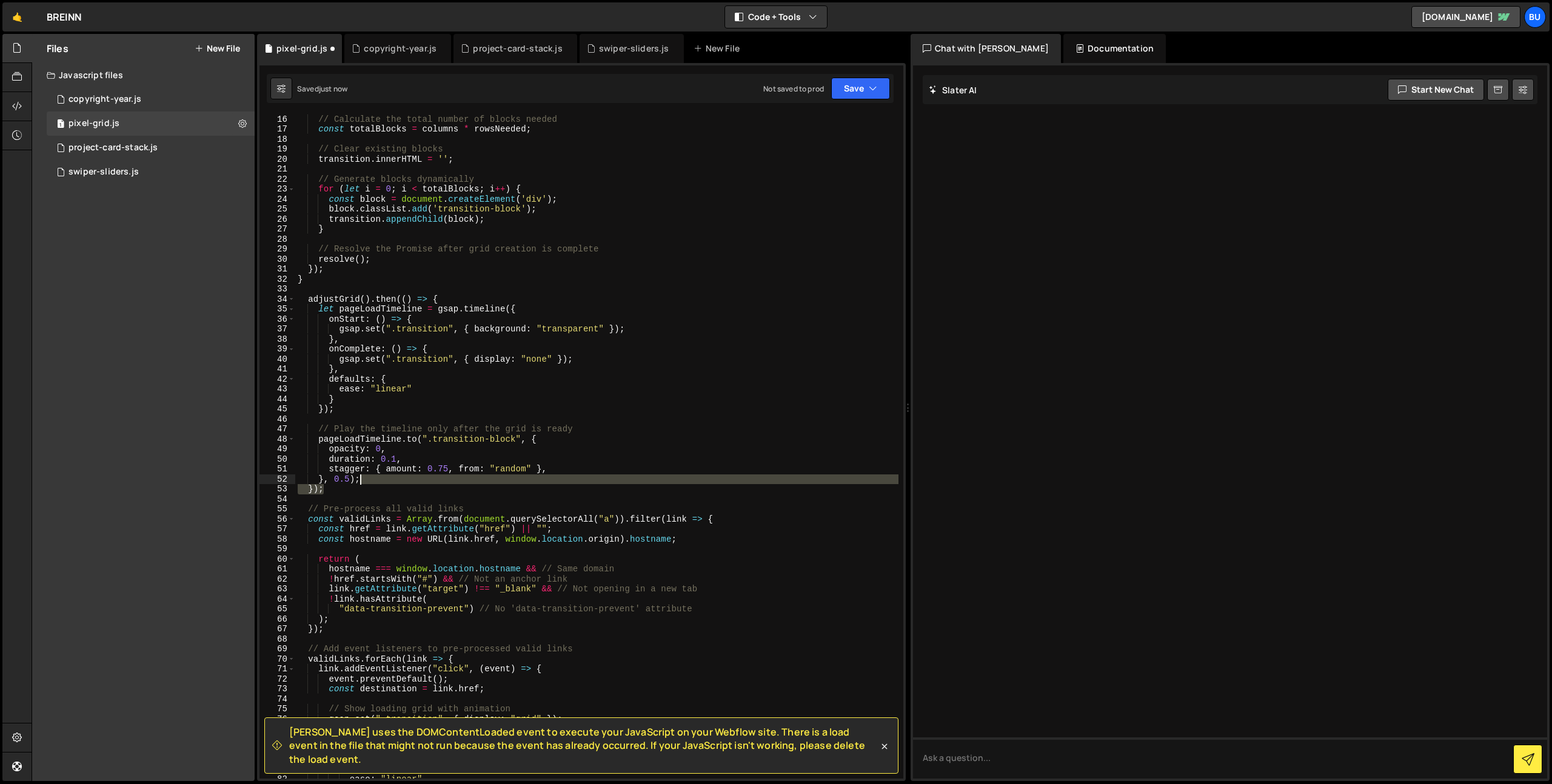
drag, startPoint x: 351, startPoint y: 492, endPoint x: 369, endPoint y: 478, distance: 22.8
click at [372, 480] on div "// Calculate the total number of blocks needed const totalBlocks = columns * ro…" at bounding box center [597, 446] width 603 height 684
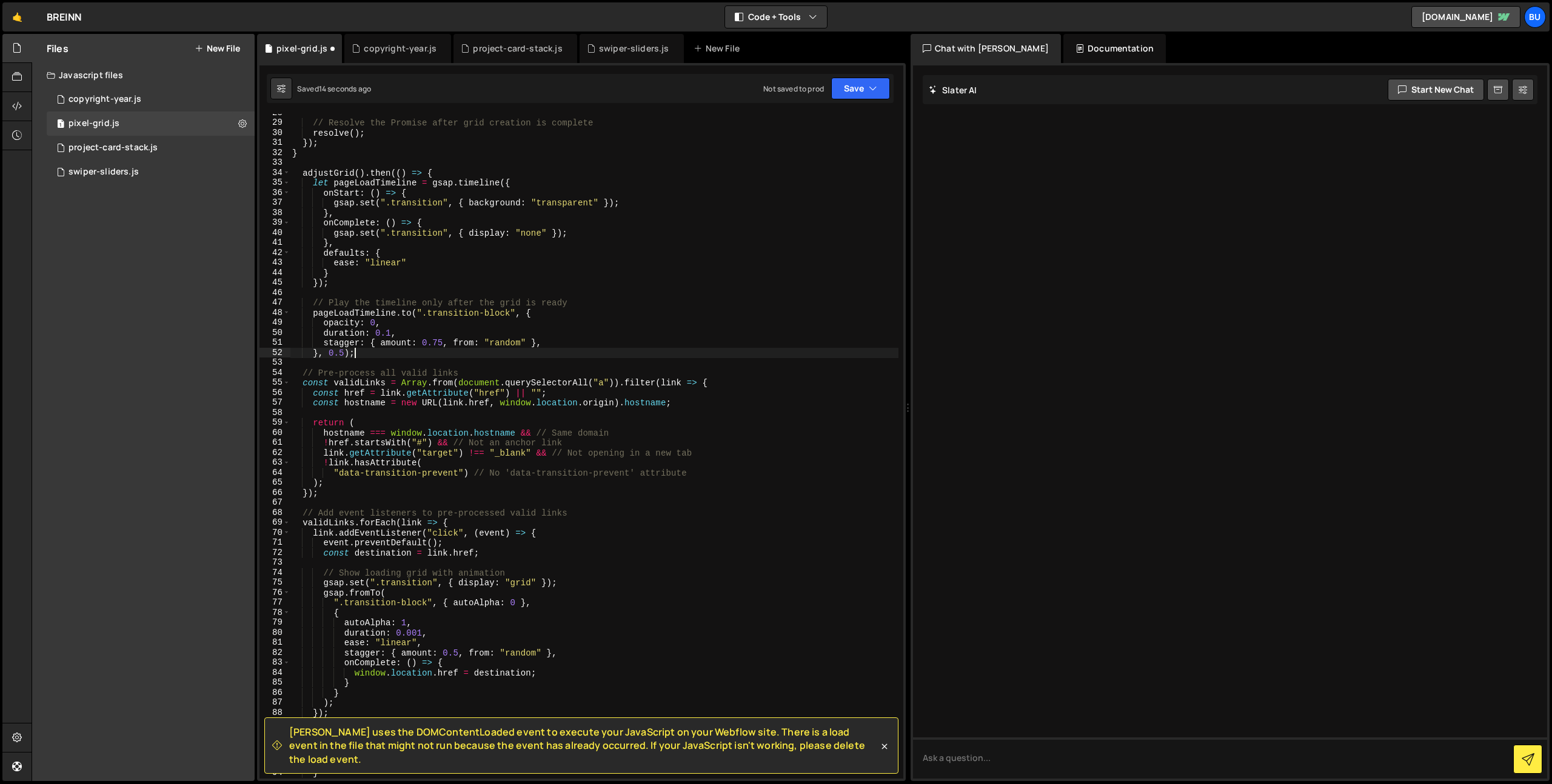
scroll to position [337, 0]
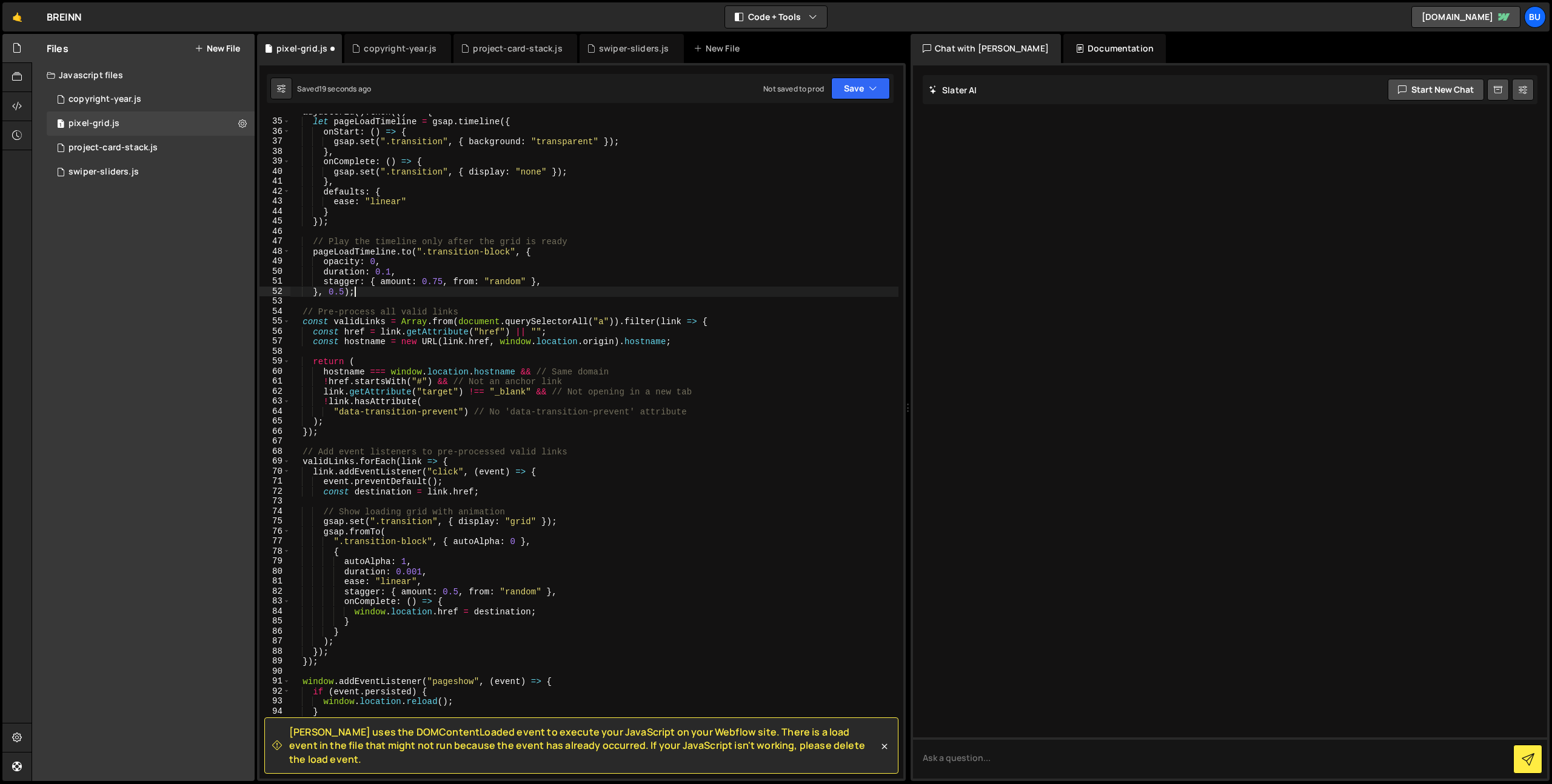
click at [402, 355] on div "adjustGrid ( ) . then (( ) => { let pageLoadTimeline = gsap . timeline ({ onSta…" at bounding box center [594, 449] width 609 height 684
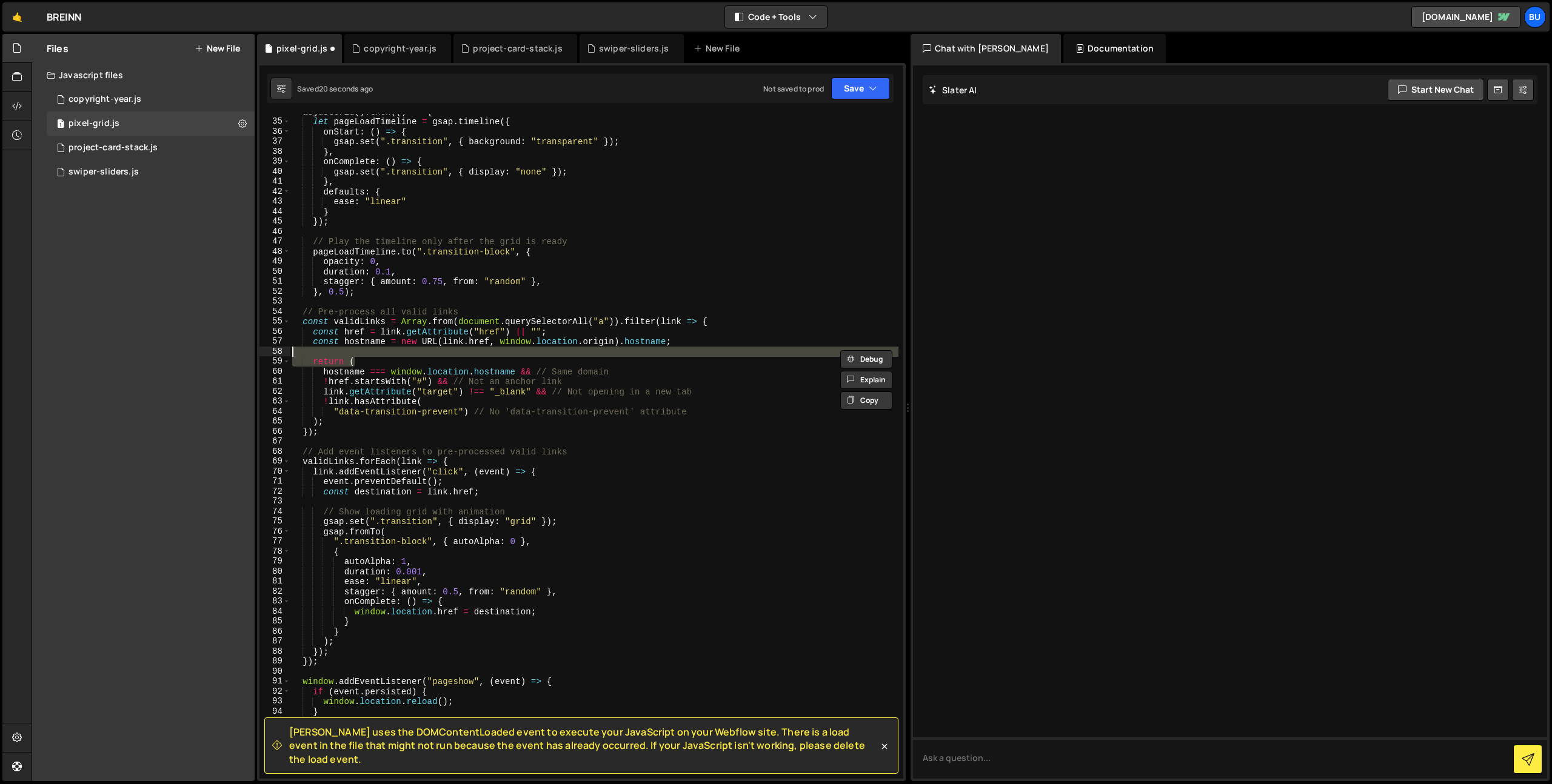
click at [385, 388] on div "adjustGrid ( ) . then (( ) => { let pageLoadTimeline = gsap . timeline ({ onSta…" at bounding box center [594, 449] width 609 height 684
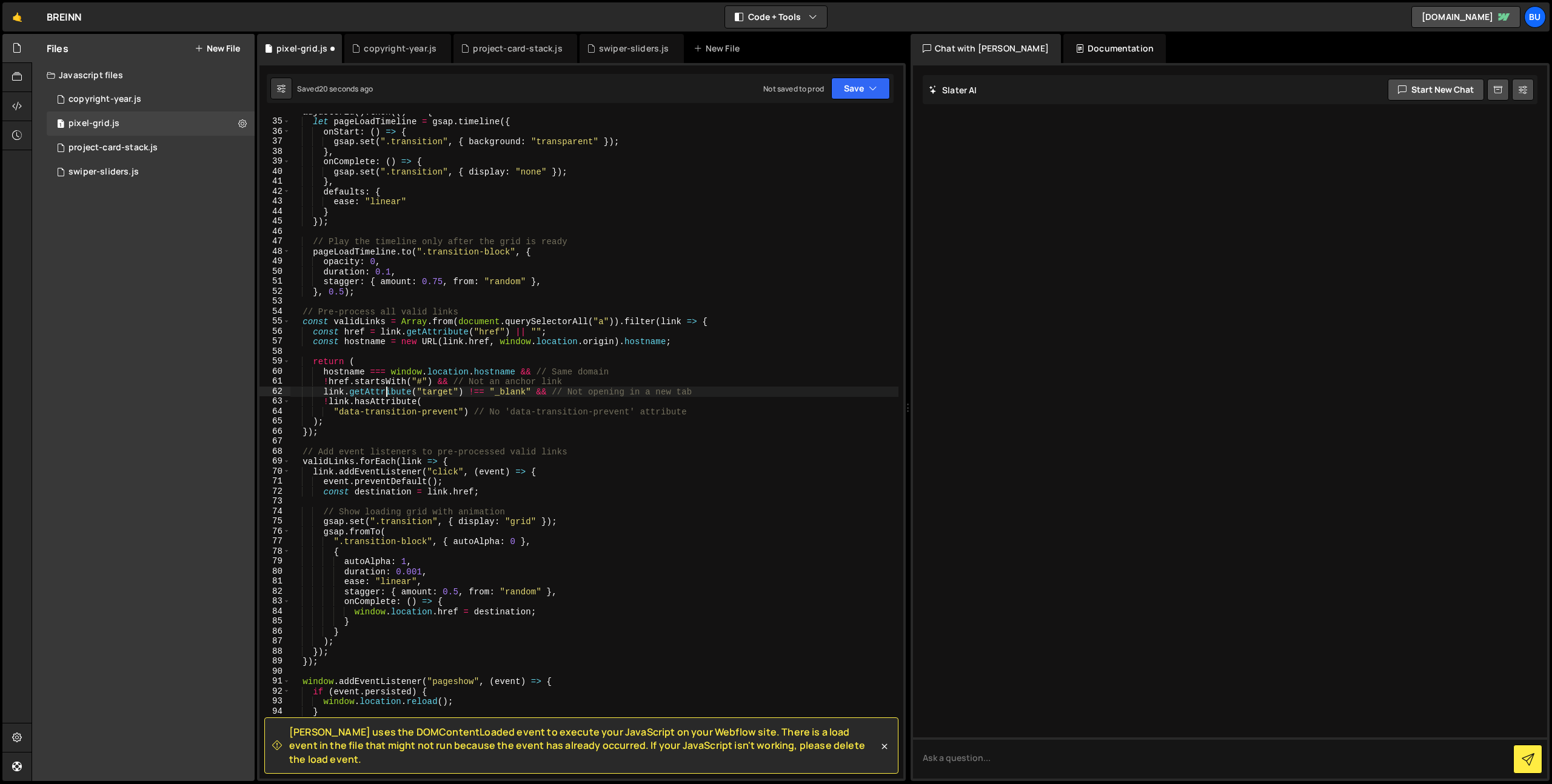
drag, startPoint x: 379, startPoint y: 415, endPoint x: 388, endPoint y: 395, distance: 21.9
click at [379, 414] on div "adjustGrid ( ) . then (( ) => { let pageLoadTimeline = gsap . timeline ({ onSta…" at bounding box center [594, 449] width 609 height 684
click at [416, 369] on div "adjustGrid ( ) . then (( ) => { let pageLoadTimeline = gsap . timeline ({ onSta…" at bounding box center [594, 449] width 609 height 684
click at [394, 398] on div "adjustGrid ( ) . then (( ) => { let pageLoadTimeline = gsap . timeline ({ onSta…" at bounding box center [594, 449] width 609 height 684
type textarea "!link.hasAttribute("
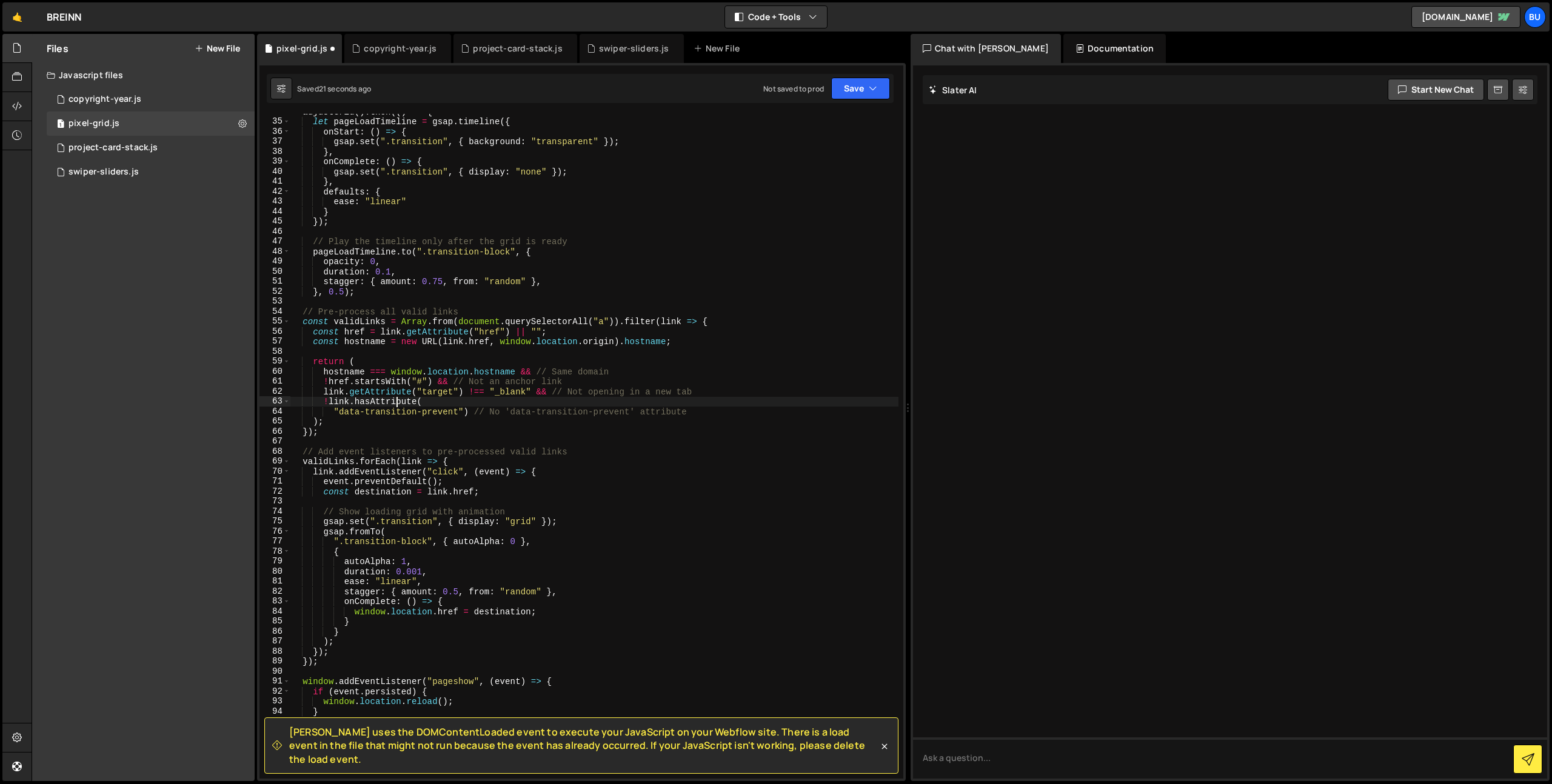
drag, startPoint x: 430, startPoint y: 346, endPoint x: 440, endPoint y: 311, distance: 36.4
click at [430, 346] on div "adjustGrid ( ) . then (( ) => { let pageLoadTimeline = gsap . timeline ({ onSta…" at bounding box center [594, 449] width 609 height 684
click at [470, 299] on div "adjustGrid ( ) . then (( ) => { let pageLoadTimeline = gsap . timeline ({ onSta…" at bounding box center [594, 449] width 609 height 684
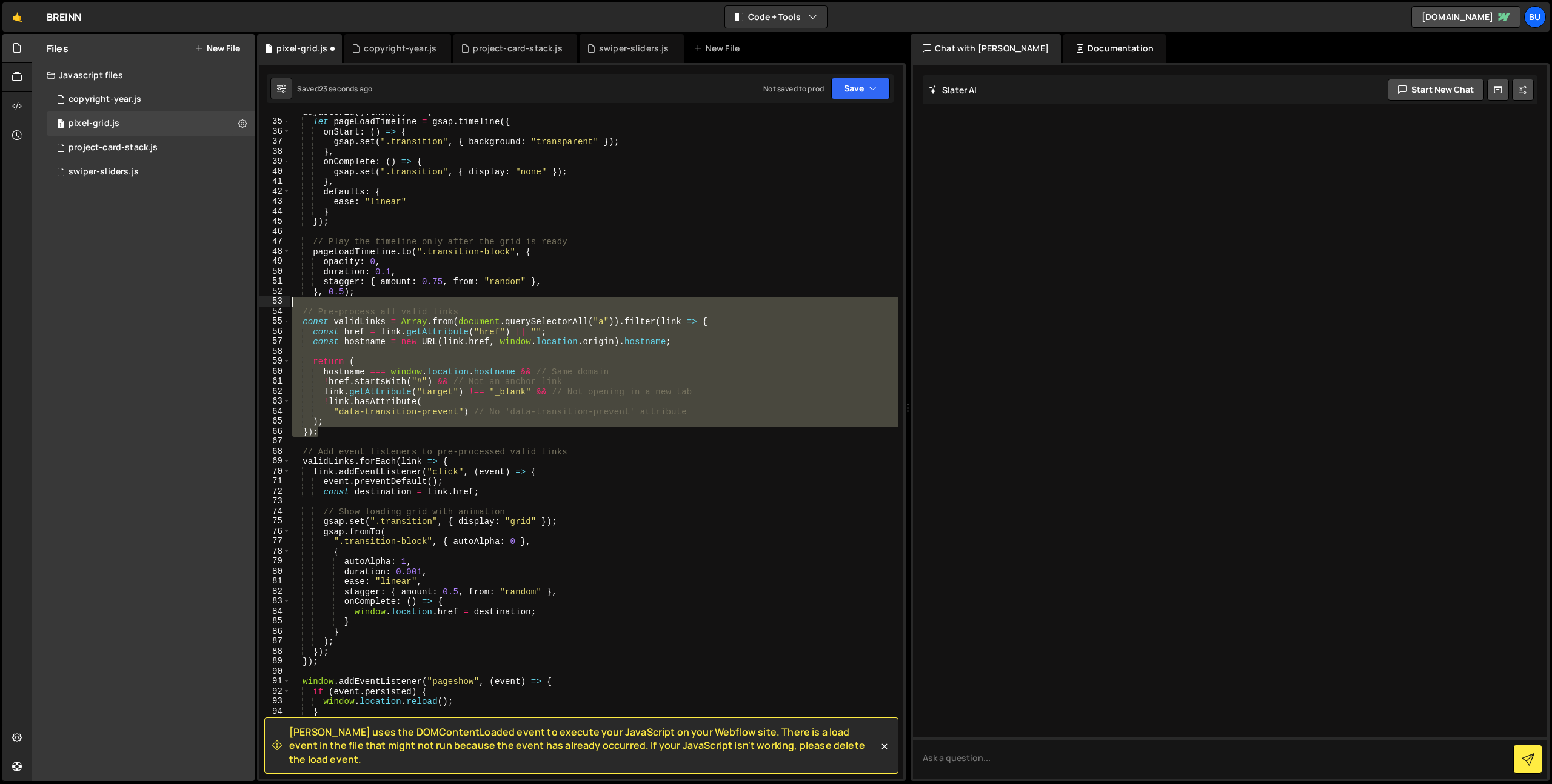
drag, startPoint x: 356, startPoint y: 428, endPoint x: 403, endPoint y: 297, distance: 139.2
click at [409, 298] on div "adjustGrid ( ) . then (( ) => { let pageLoadTimeline = gsap . timeline ({ onSta…" at bounding box center [594, 449] width 609 height 684
type textarea "// Pre-process all valid links"
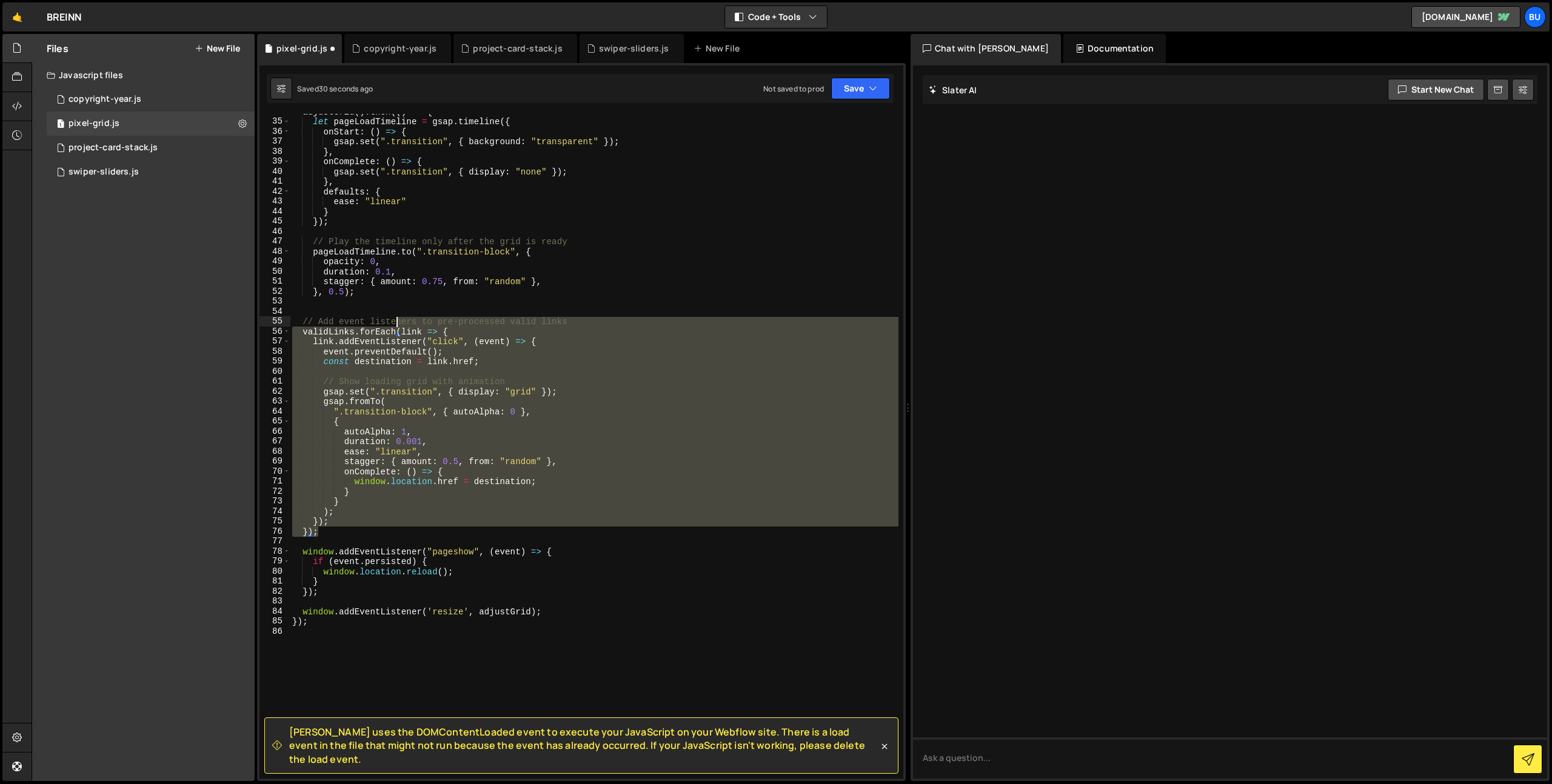
drag, startPoint x: 337, startPoint y: 529, endPoint x: 405, endPoint y: 302, distance: 237.0
click at [407, 310] on div "adjustGrid ( ) . then (( ) => { let pageLoadTimeline = gsap . timeline ({ onSta…" at bounding box center [594, 449] width 609 height 684
type textarea "// Add event listeners to pre-processed valid links"
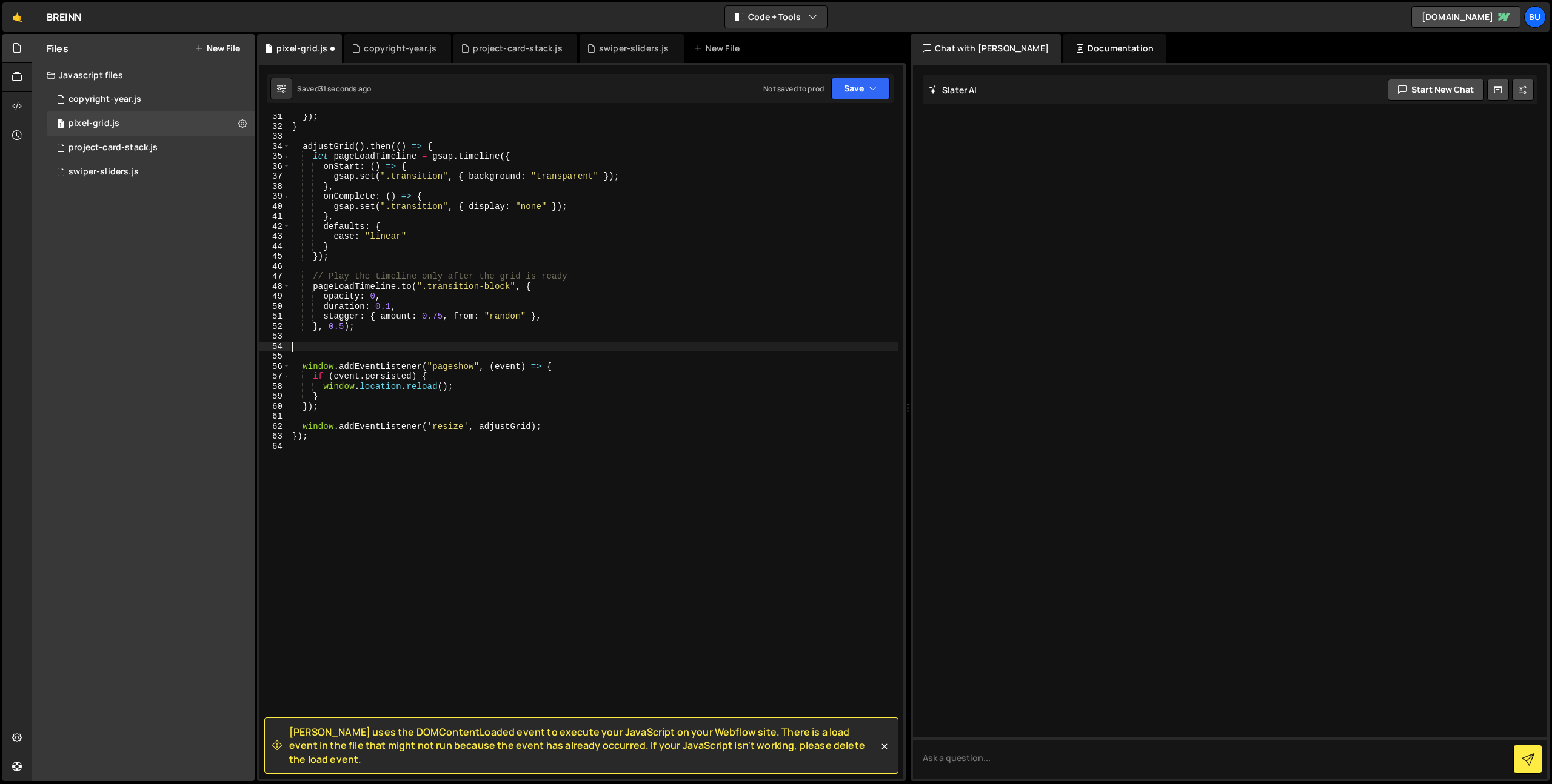
scroll to position [302, 0]
click at [347, 441] on div "}) ; } adjustGrid ( ) . then (( ) => { let pageLoadTimeline = gsap . timeline (…" at bounding box center [594, 454] width 609 height 684
type textarea "});"
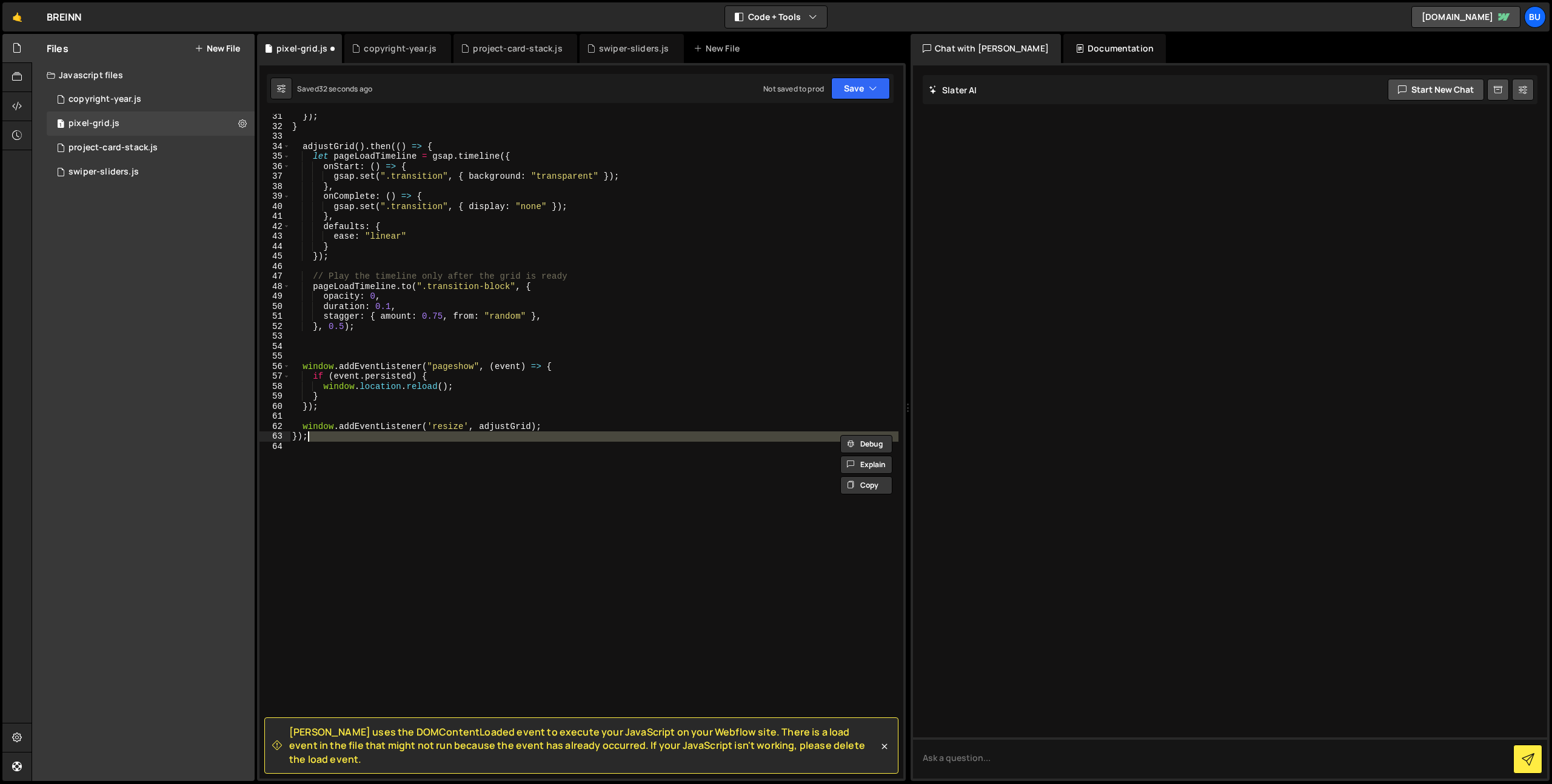
click at [366, 444] on div "}) ; } adjustGrid ( ) . then (( ) => { let pageLoadTimeline = gsap . timeline (…" at bounding box center [594, 446] width 609 height 664
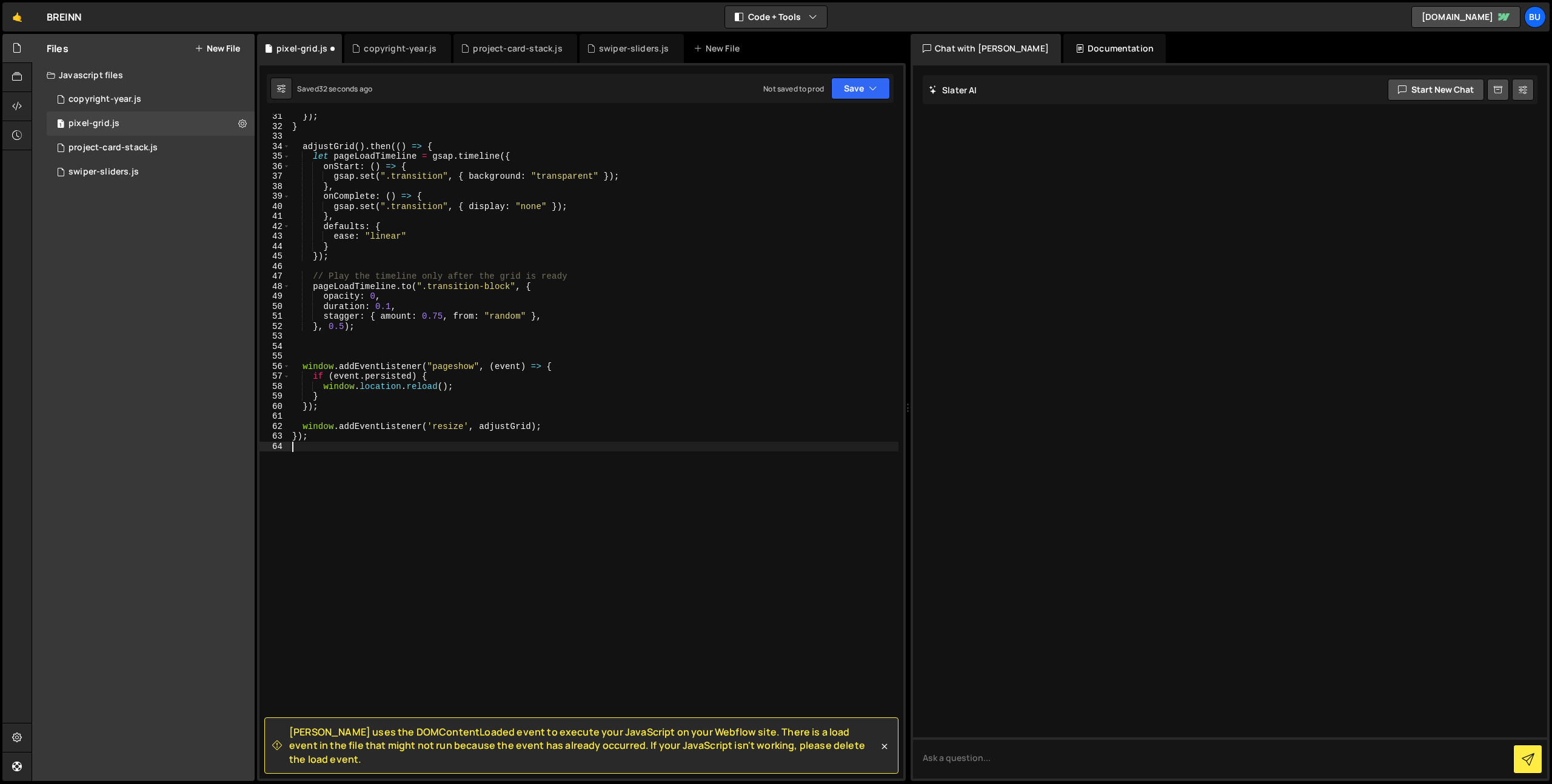
click at [618, 371] on div "}) ; } adjustGrid ( ) . then (( ) => { let pageLoadTimeline = gsap . timeline (…" at bounding box center [594, 454] width 609 height 684
drag, startPoint x: 547, startPoint y: 433, endPoint x: 552, endPoint y: 423, distance: 11.2
click at [556, 427] on div "}) ; } adjustGrid ( ) . then (( ) => { let pageLoadTimeline = gsap . timeline (…" at bounding box center [594, 454] width 609 height 684
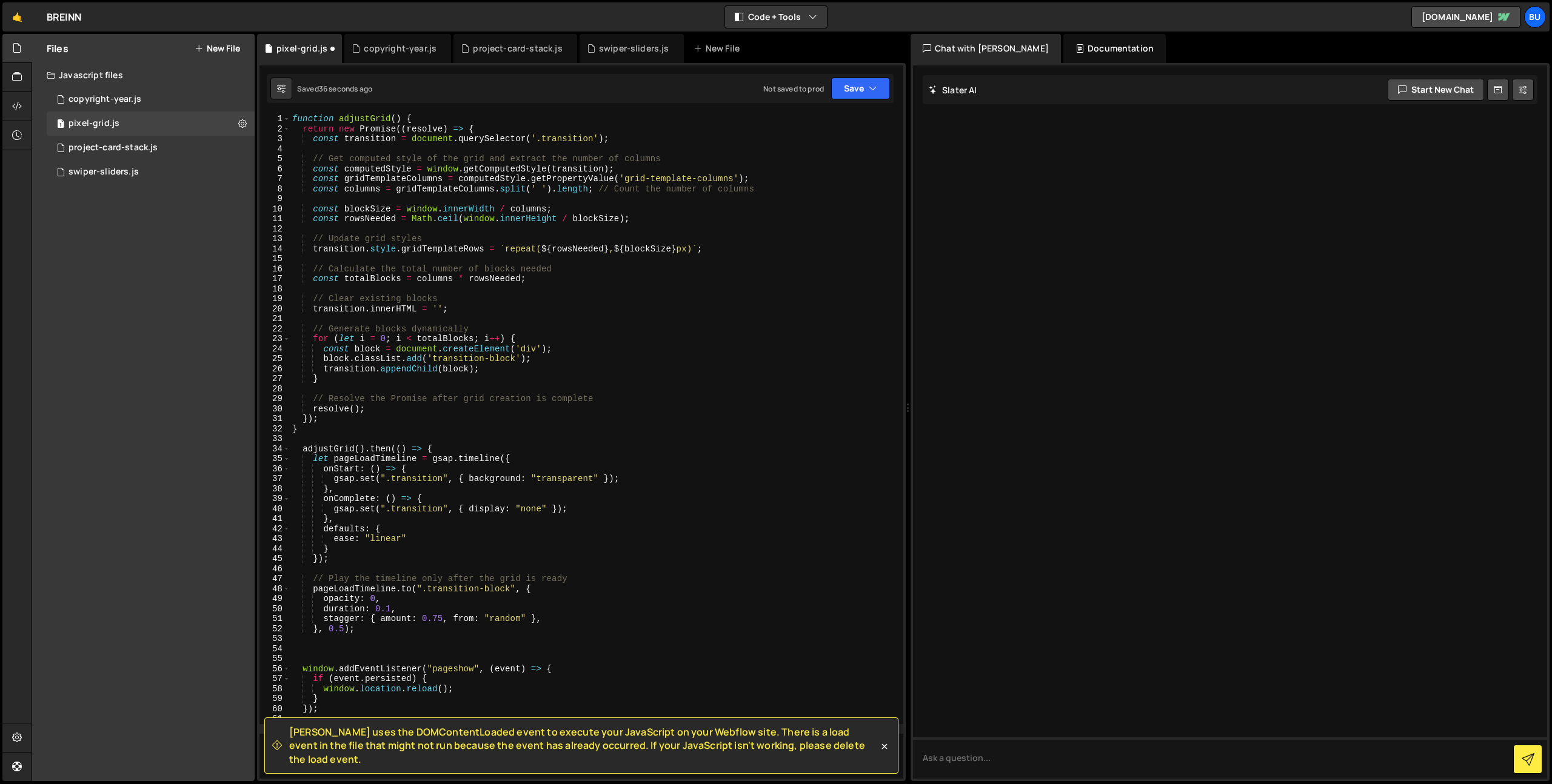
scroll to position [0, 0]
click at [855, 83] on button "Save" at bounding box center [860, 89] width 59 height 22
click at [829, 123] on div "Save to Staging S" at bounding box center [819, 118] width 126 height 12
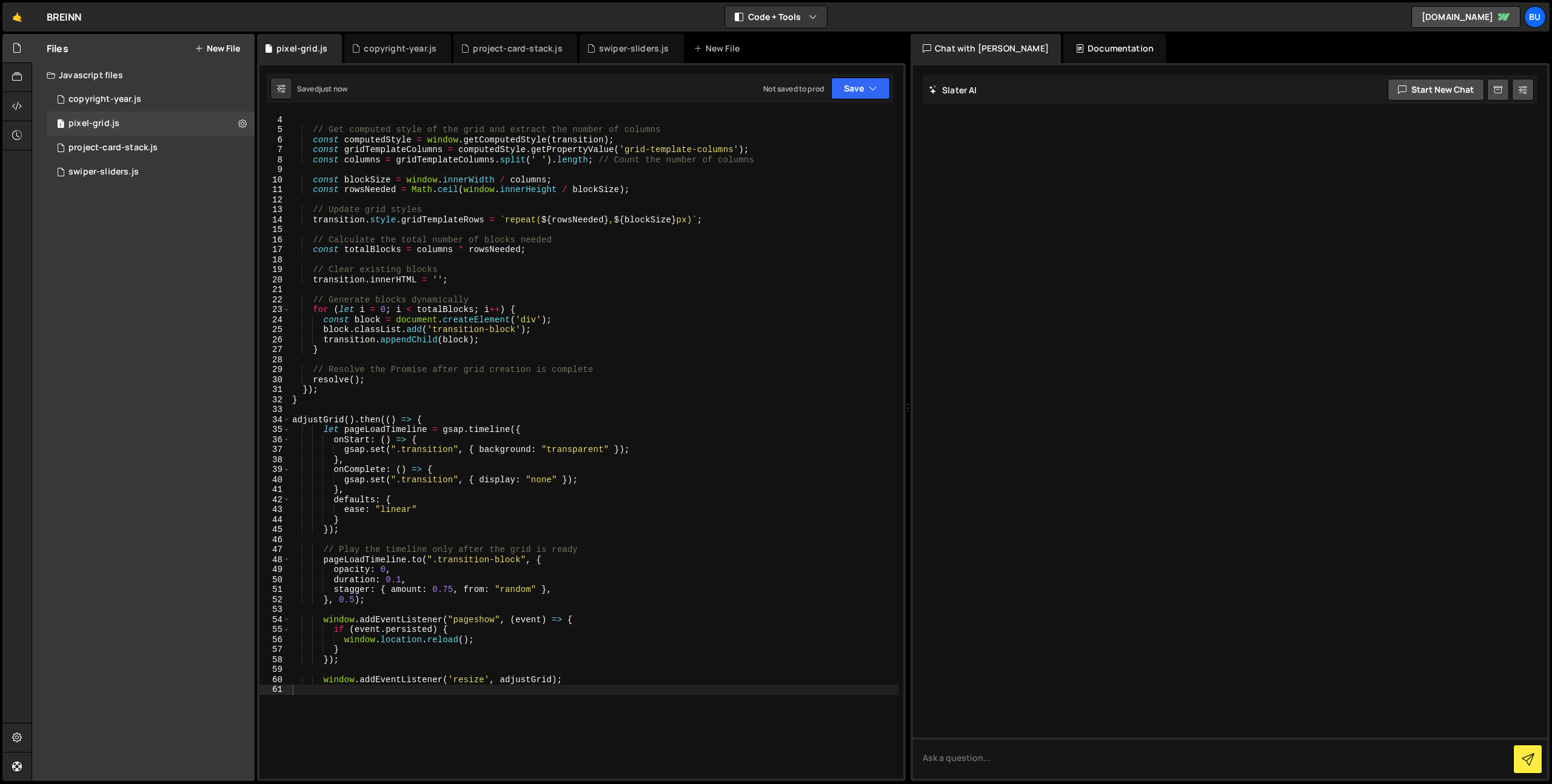
scroll to position [51, 0]
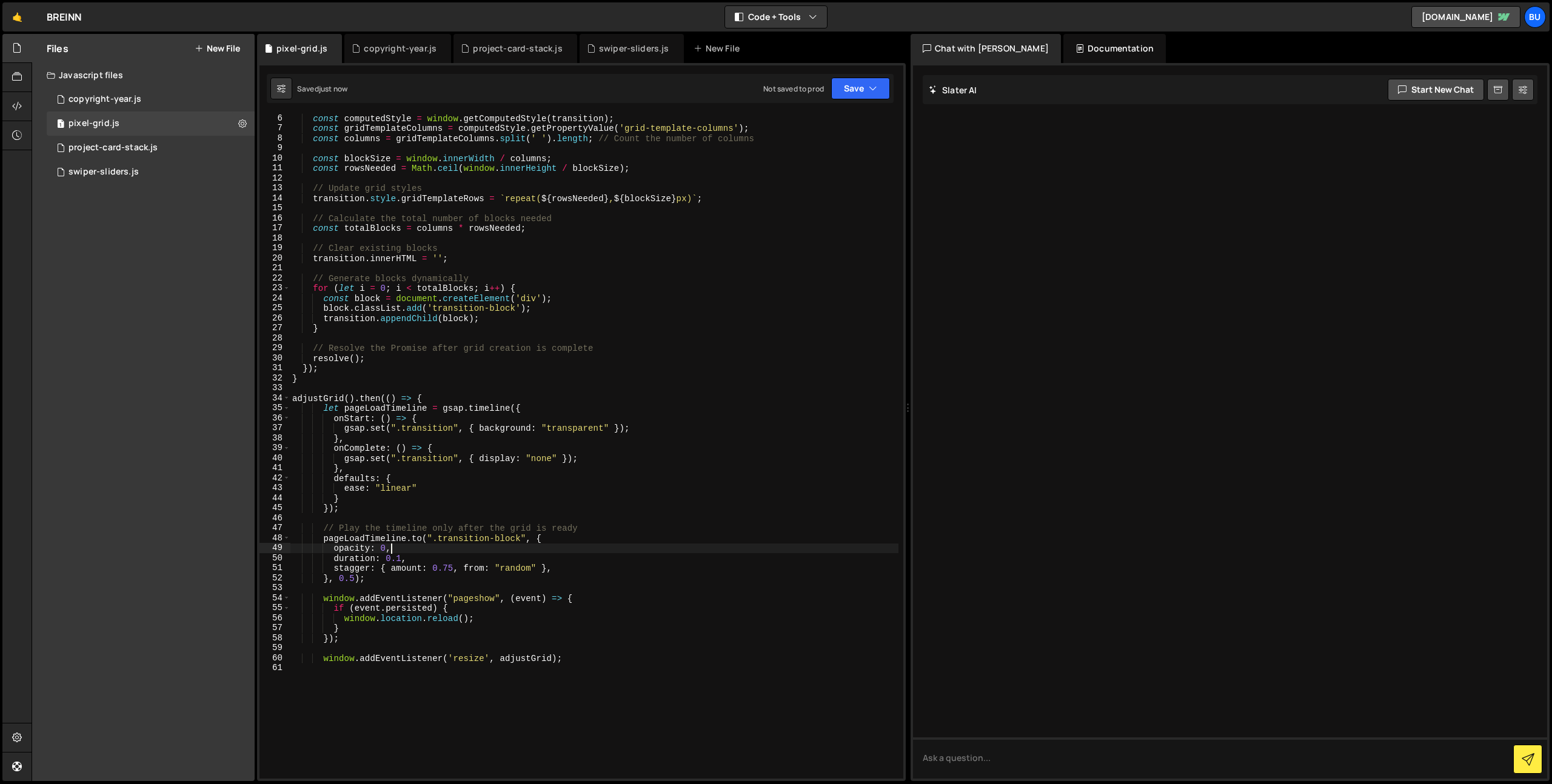
drag, startPoint x: 612, startPoint y: 549, endPoint x: 625, endPoint y: 536, distance: 18.4
click at [623, 550] on div "const computedStyle = window . getComputedStyle ( transition ) ; const gridTemp…" at bounding box center [594, 456] width 609 height 684
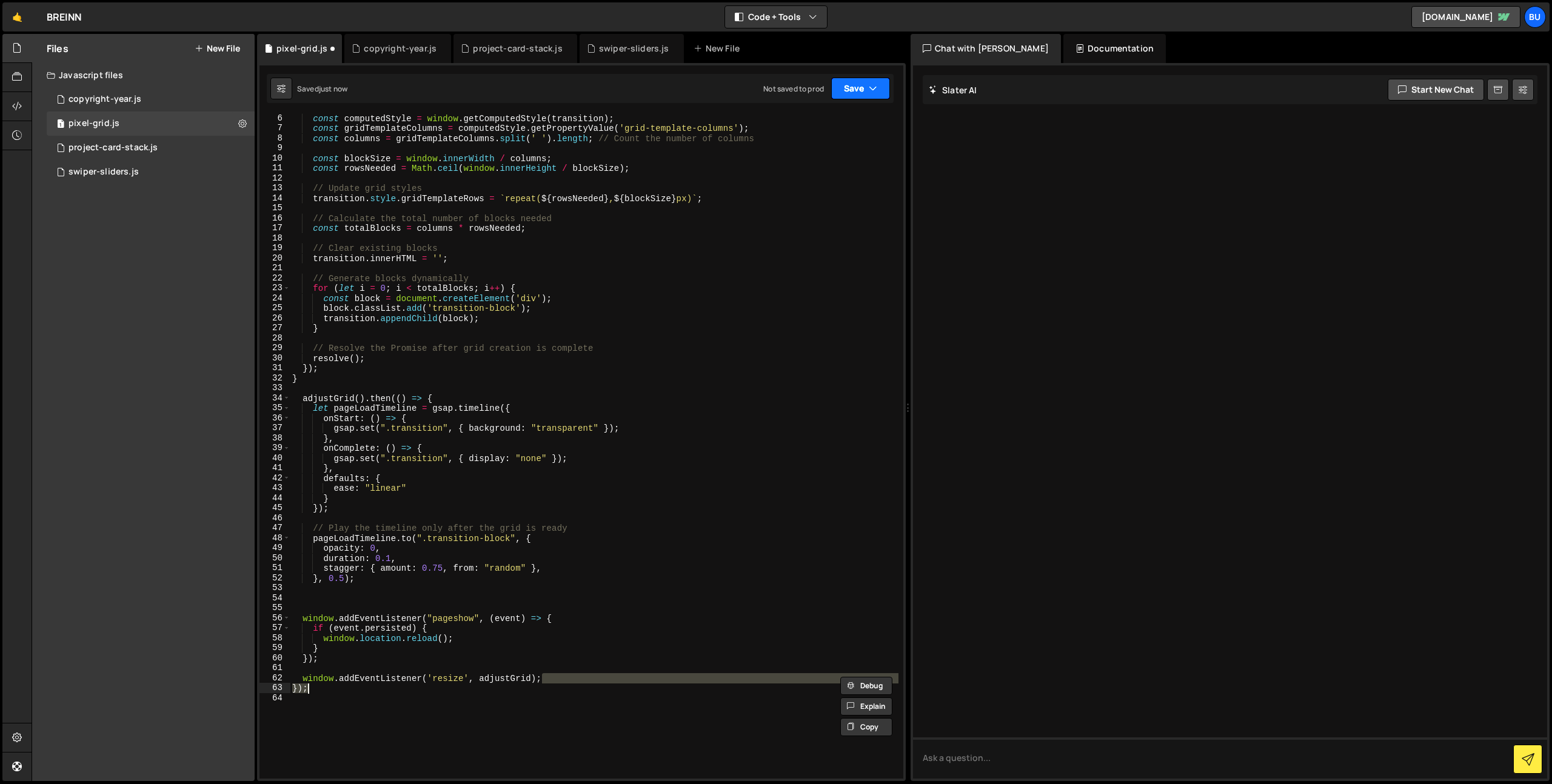
click at [852, 94] on button "Save" at bounding box center [860, 89] width 59 height 22
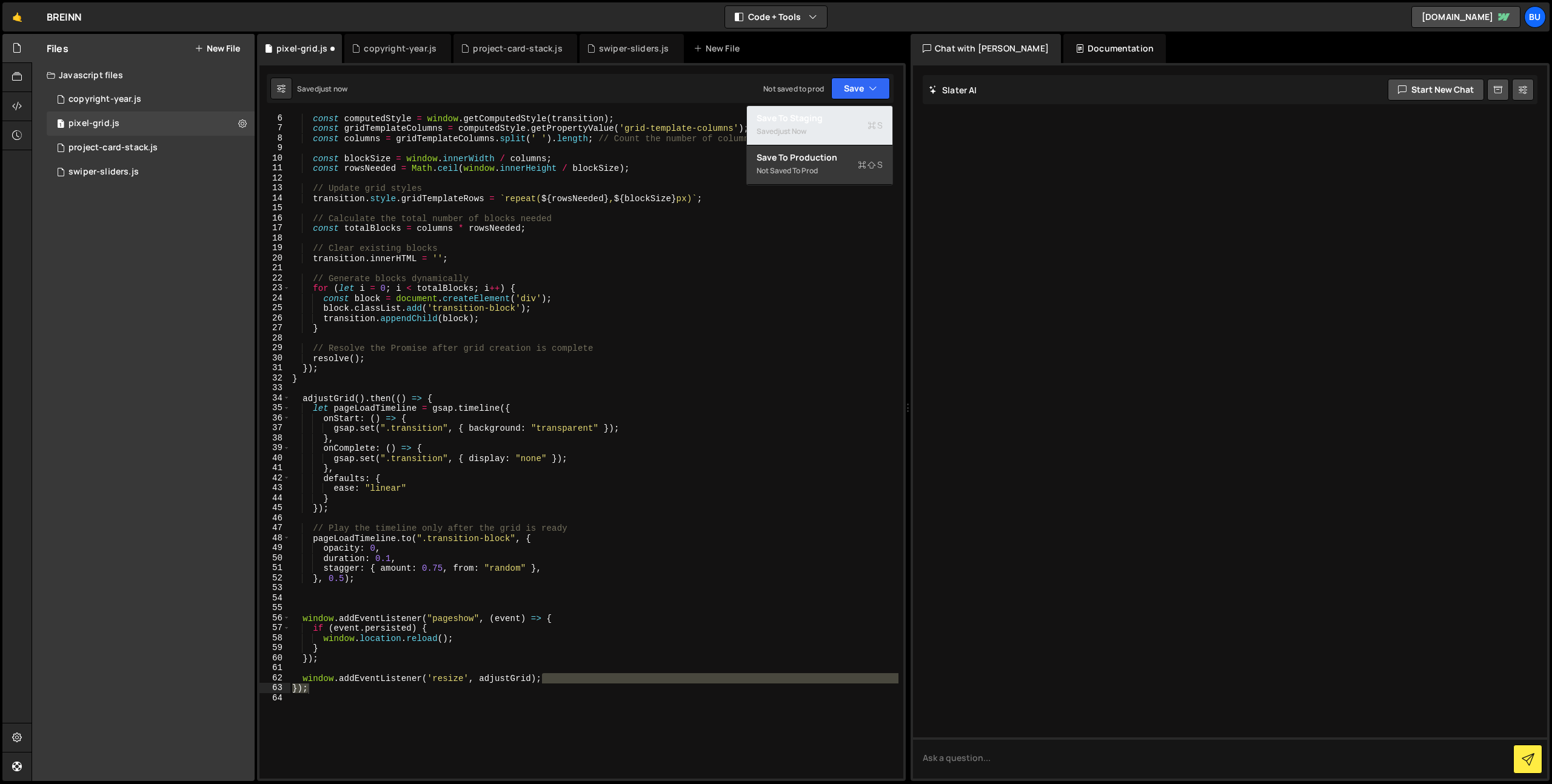
click at [836, 121] on div "Save to Staging S" at bounding box center [819, 118] width 126 height 12
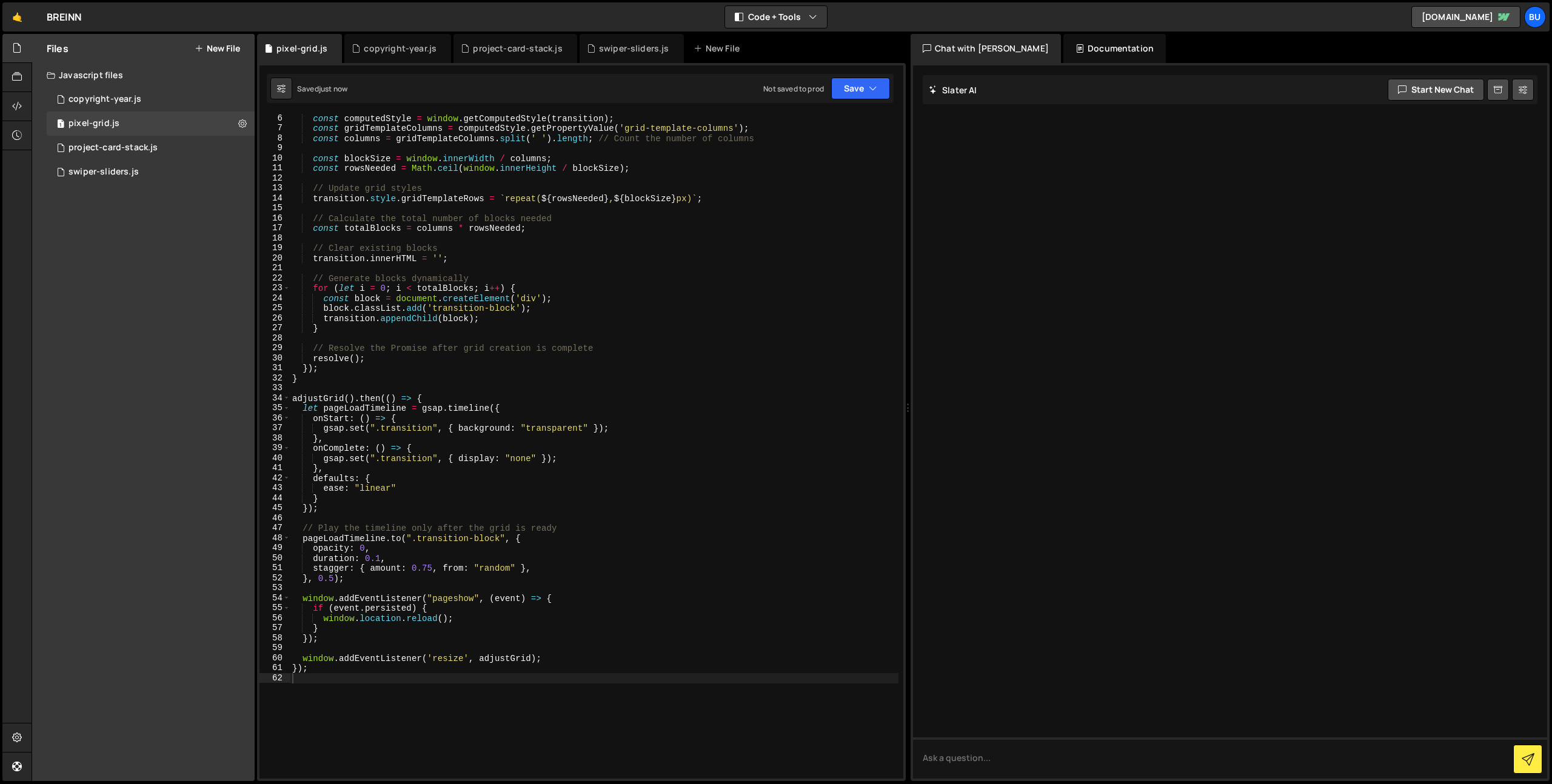
type textarea "const totalBlocks = columns * rowsNeeded;"
drag, startPoint x: 690, startPoint y: 227, endPoint x: 696, endPoint y: 212, distance: 16.2
click at [690, 227] on div "const computedStyle = window . getComputedStyle ( transition ) ; const gridTemp…" at bounding box center [594, 456] width 609 height 684
